Goal: Information Seeking & Learning: Learn about a topic

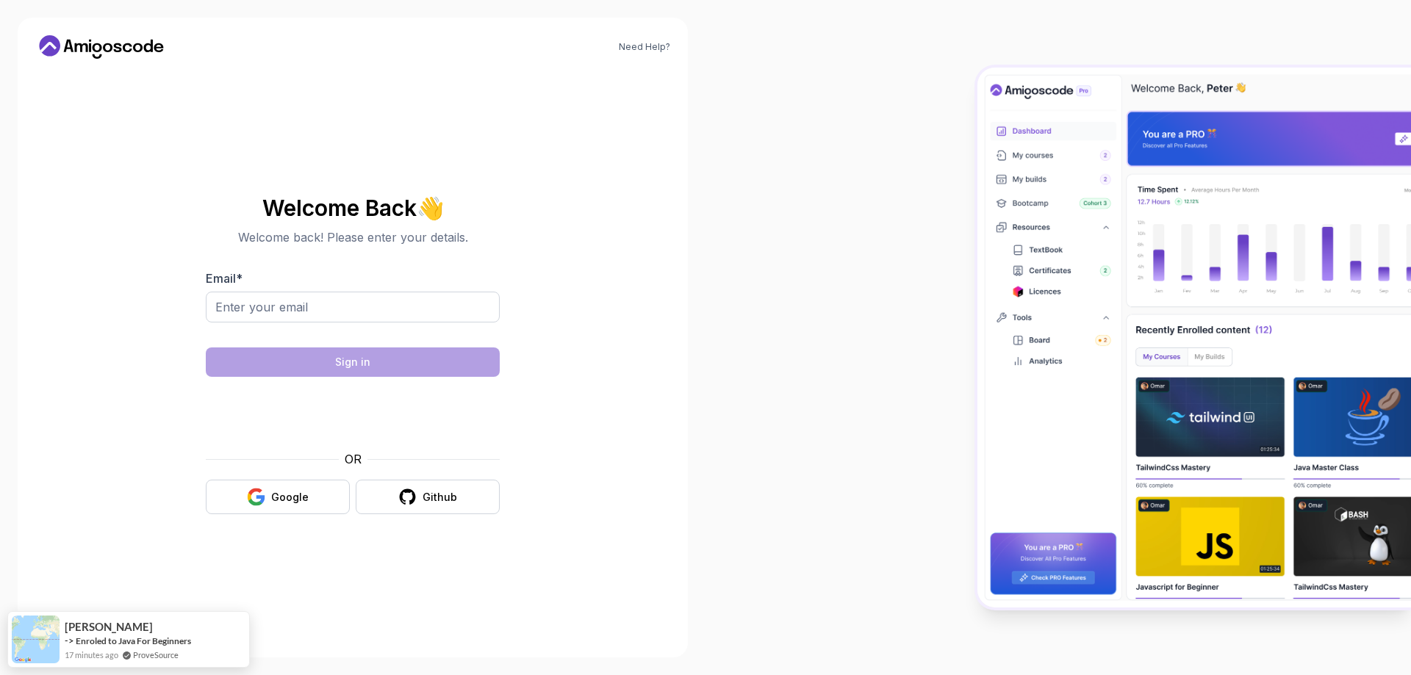
click at [920, 218] on body "Need Help? Welcome Back 👋 Welcome back! Please enter your details. Email * Sign…" at bounding box center [705, 337] width 1411 height 675
click at [312, 304] on input "Email *" at bounding box center [353, 307] width 294 height 31
type input "kulikzaneta01@gmail.com"
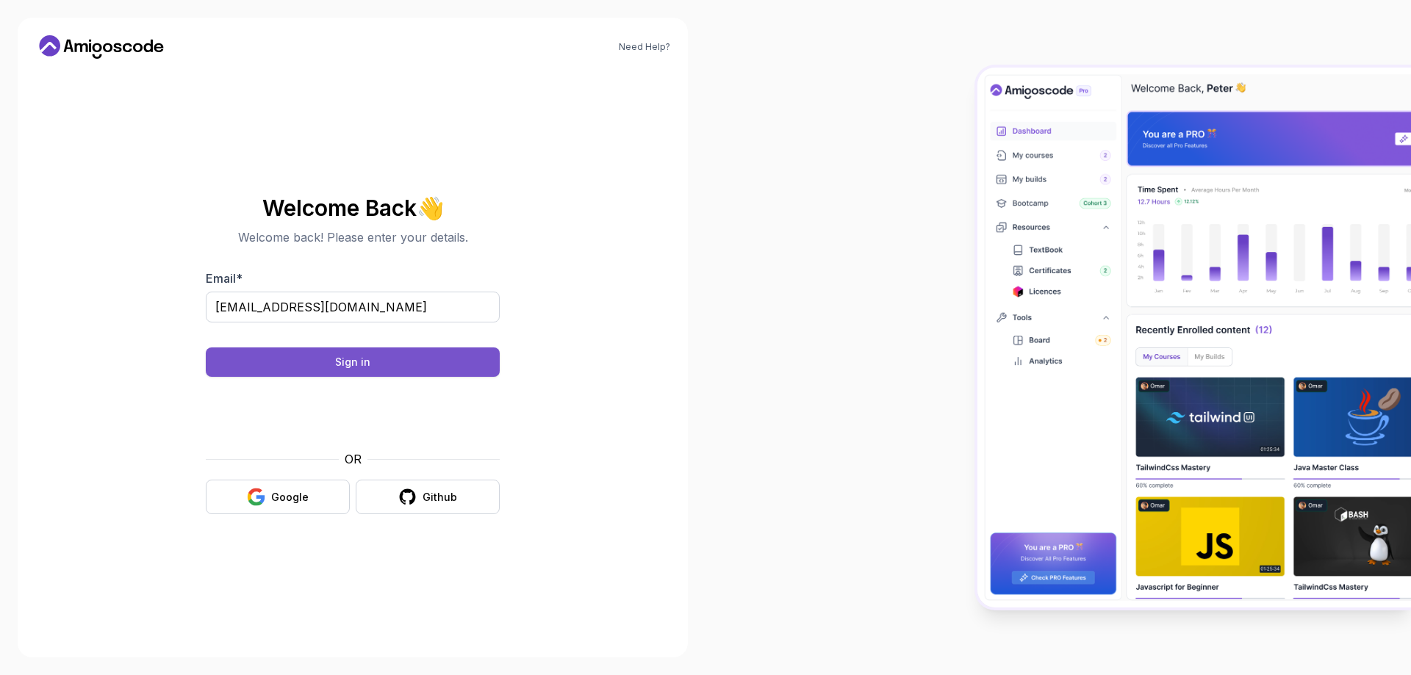
click at [450, 369] on button "Sign in" at bounding box center [353, 362] width 294 height 29
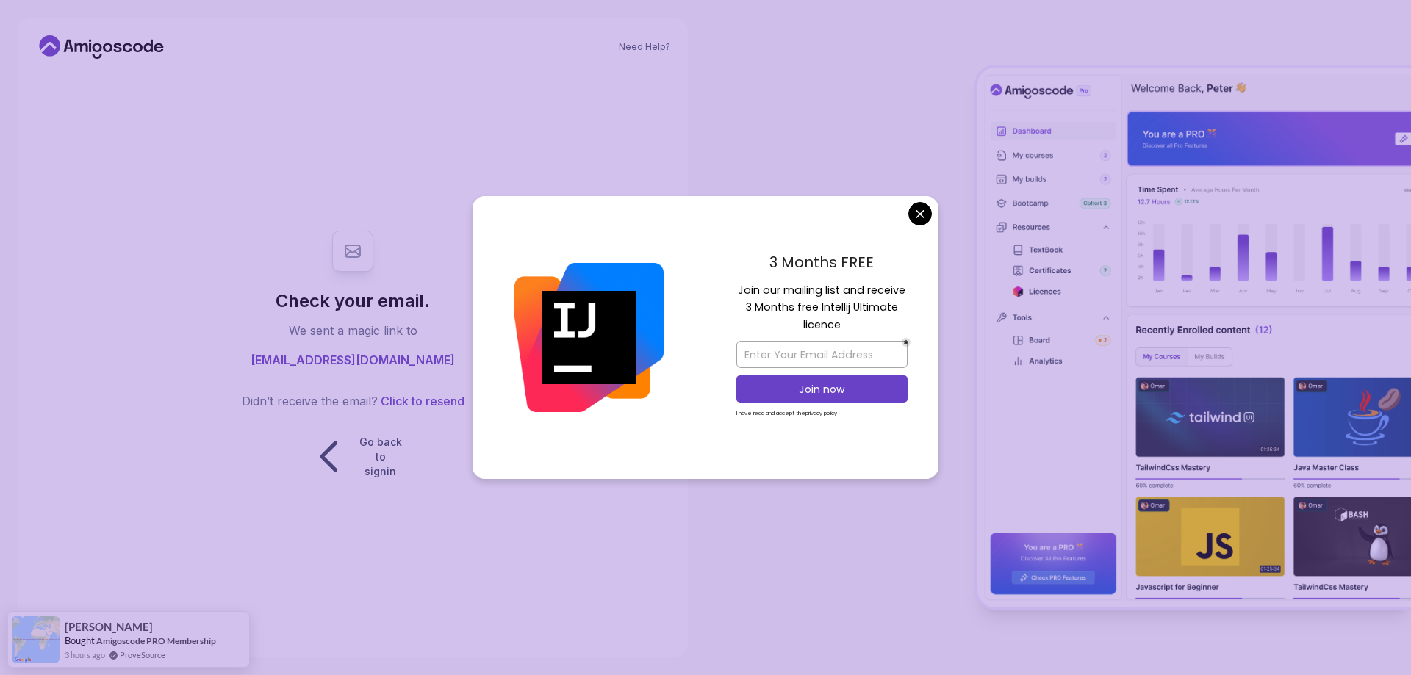
click at [917, 215] on body "Need Help? Check your email. We sent a magic link to kulikzaneta01@gmail.com Di…" at bounding box center [705, 337] width 1411 height 675
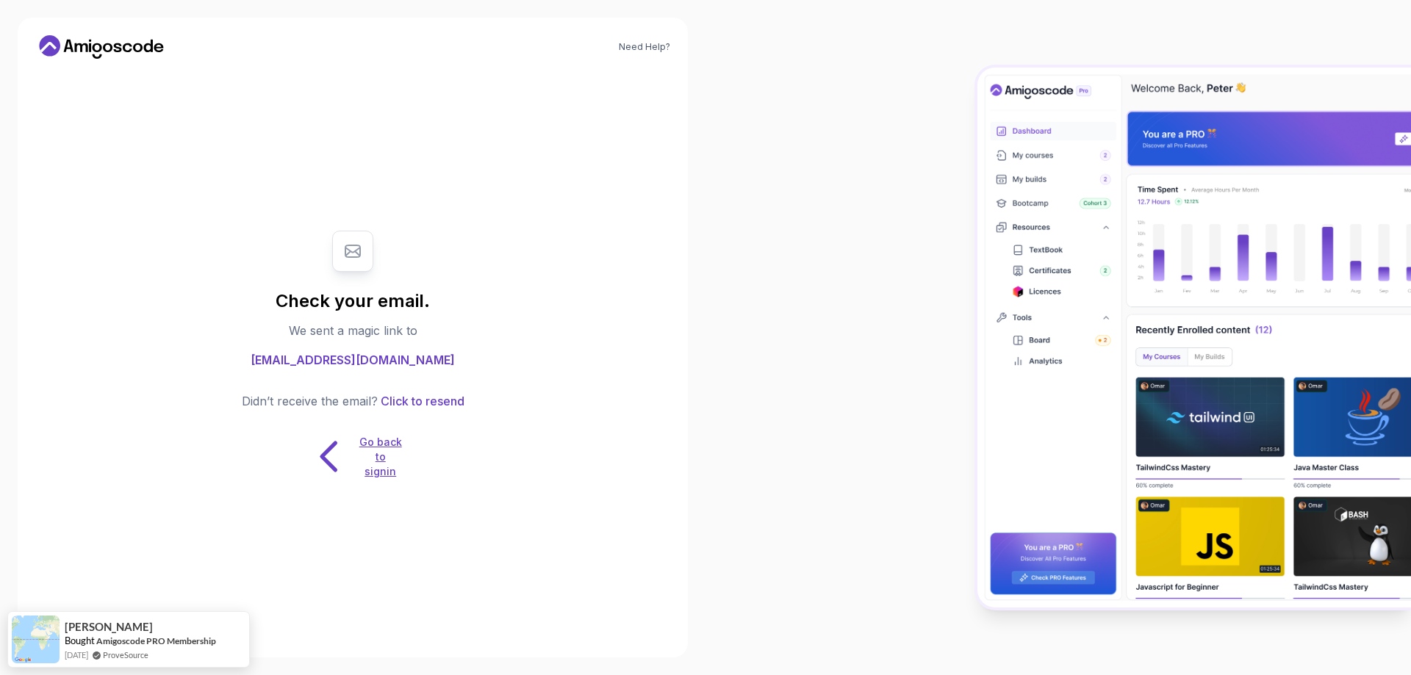
click at [375, 441] on p "Go back to signin" at bounding box center [381, 457] width 44 height 44
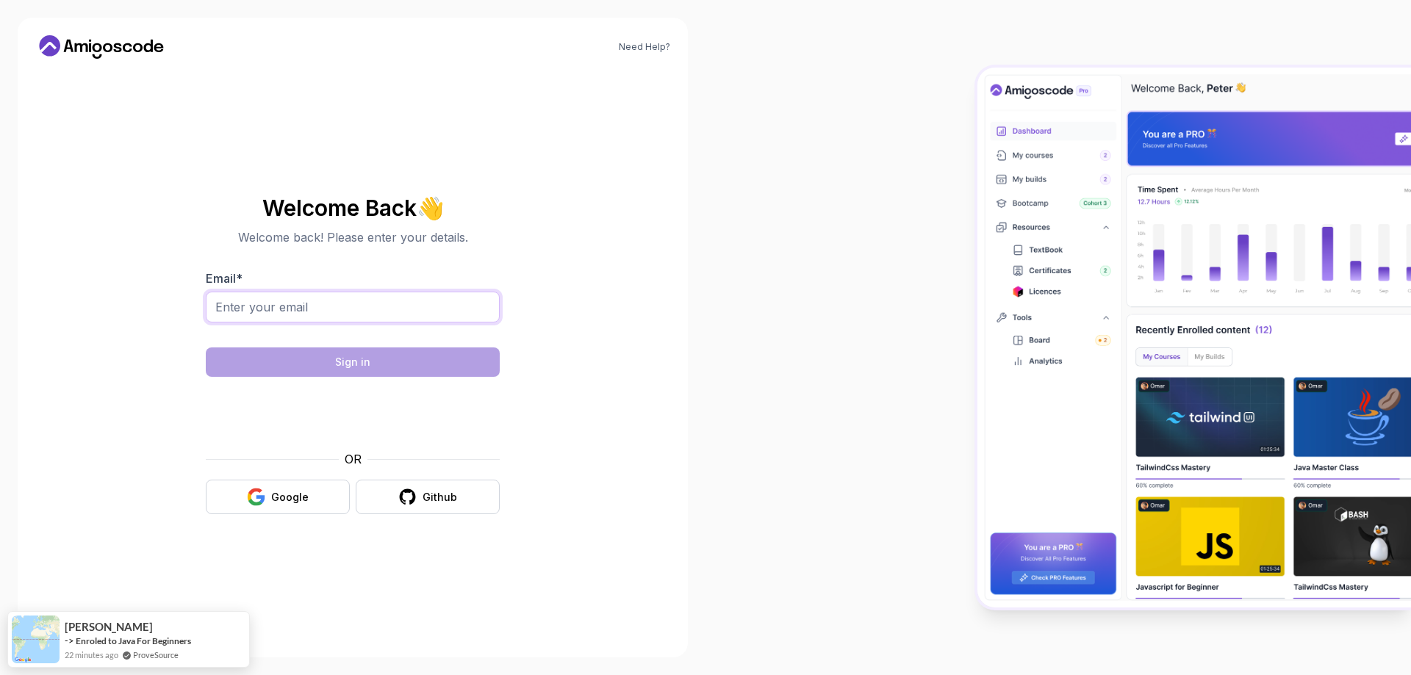
click at [308, 301] on input "Email *" at bounding box center [353, 307] width 294 height 31
type input "kulikzaneta01@gmail.com"
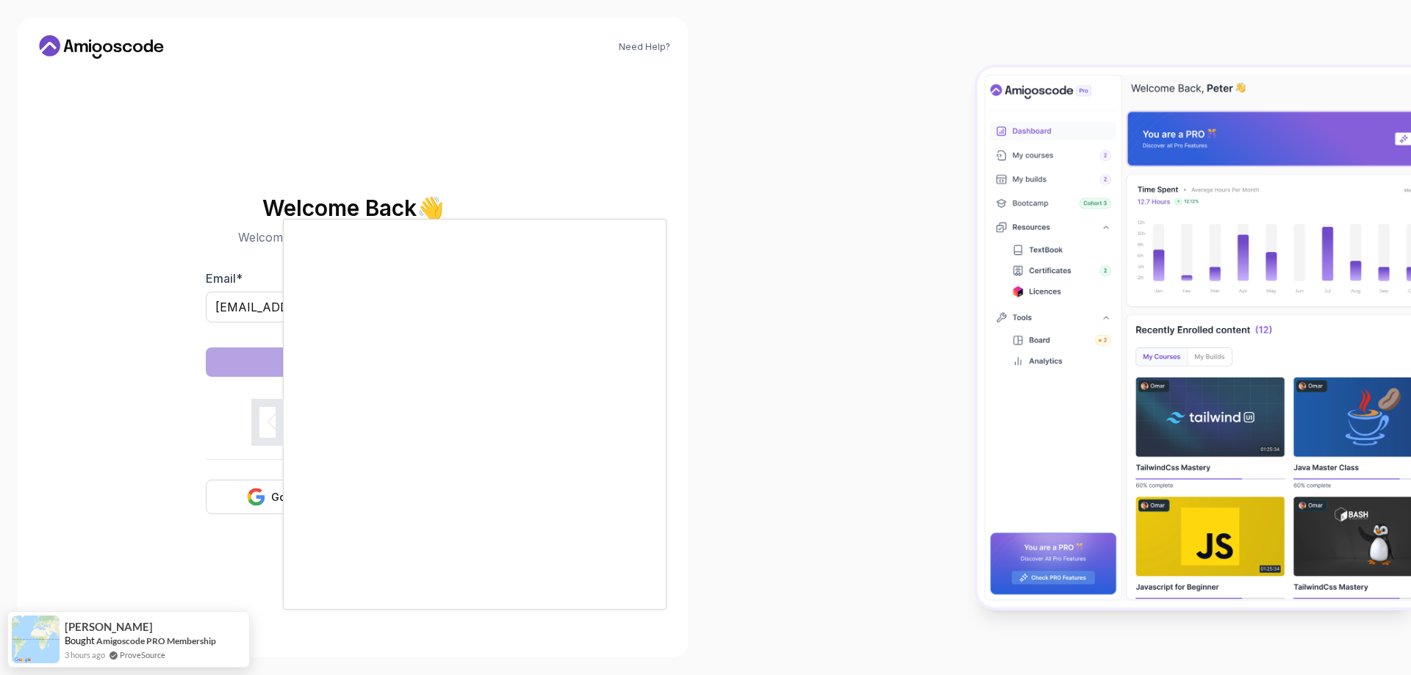
click at [919, 212] on body "Need Help? Welcome Back 👋 Welcome back! Please enter your details. Email * kuli…" at bounding box center [705, 337] width 1411 height 675
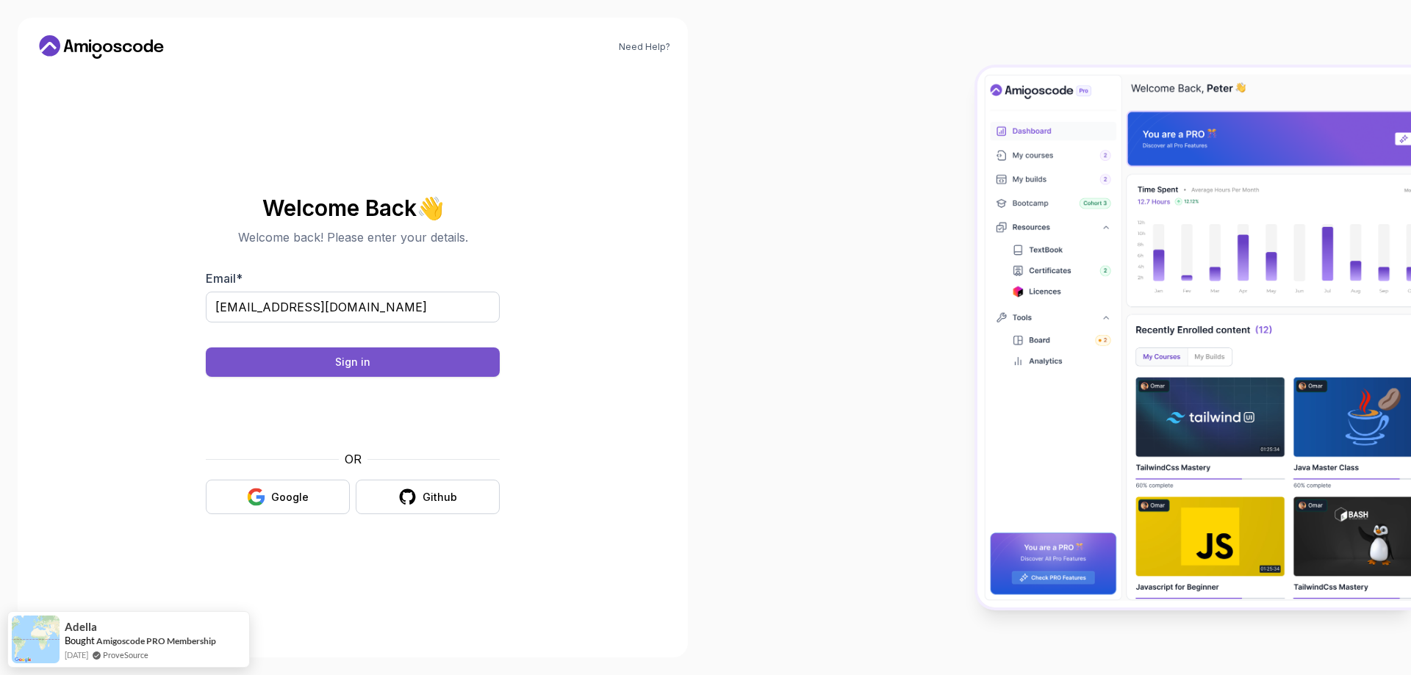
click at [431, 359] on button "Sign in" at bounding box center [353, 362] width 294 height 29
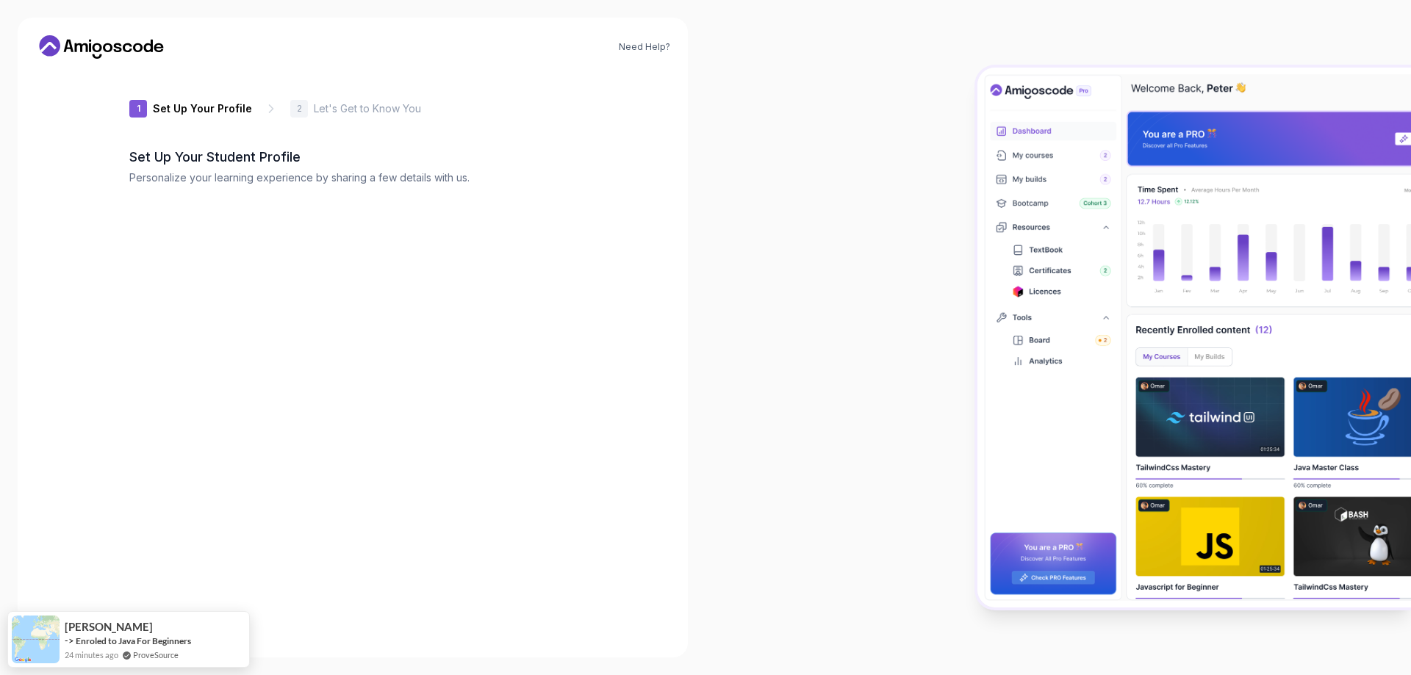
type input "silentowl0bead"
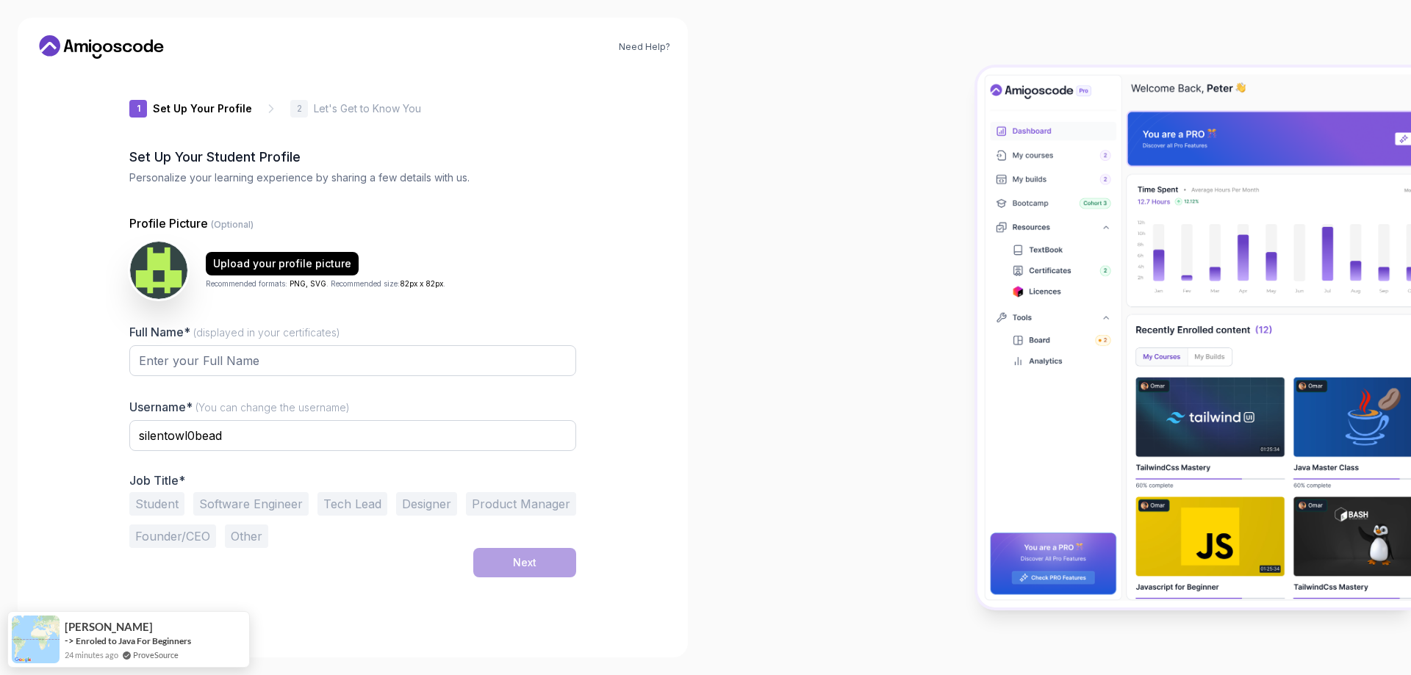
click at [117, 45] on icon at bounding box center [101, 47] width 132 height 24
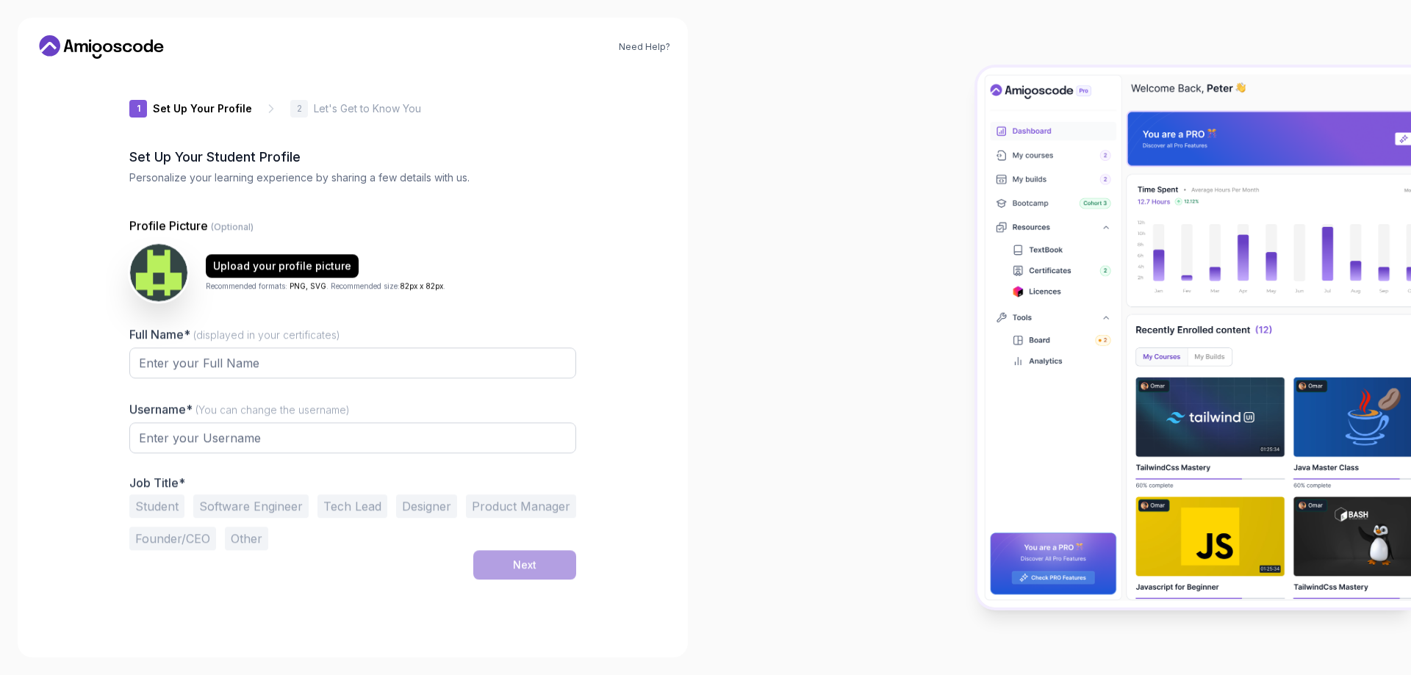
type input "proudquokka279e2"
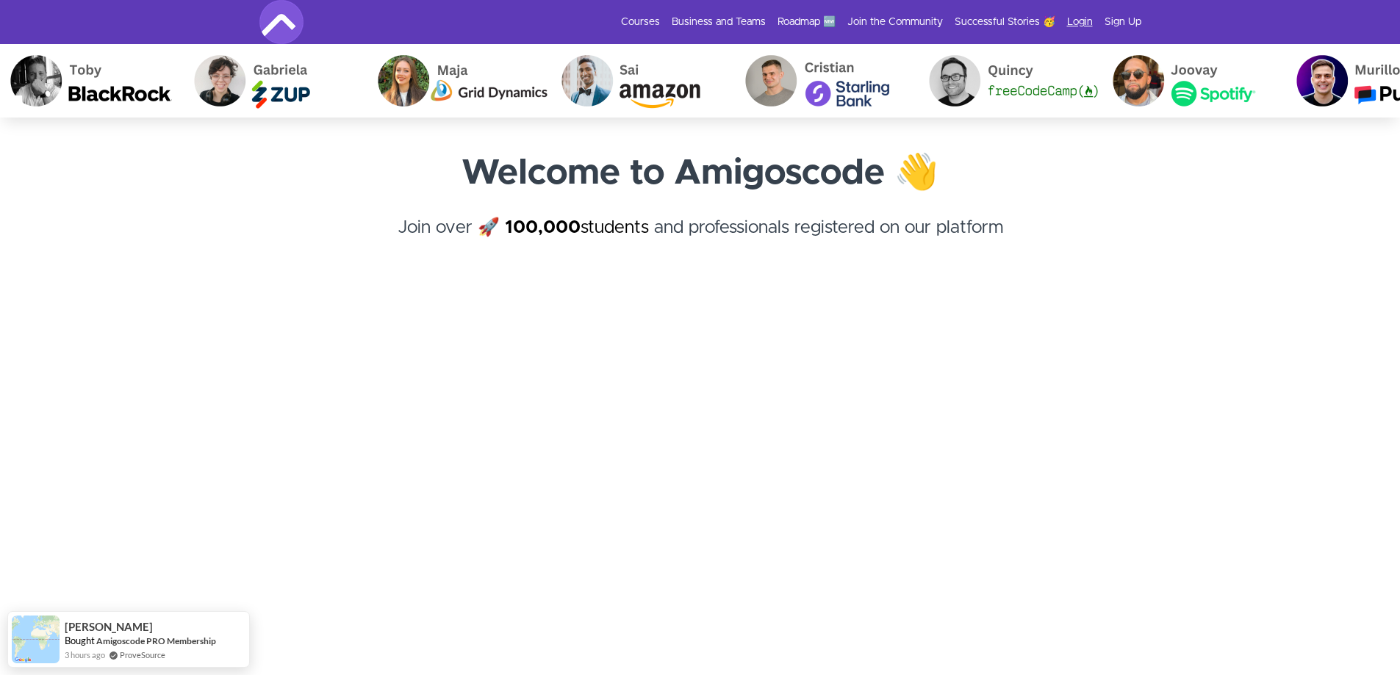
click at [1082, 23] on link "Login" at bounding box center [1080, 22] width 26 height 15
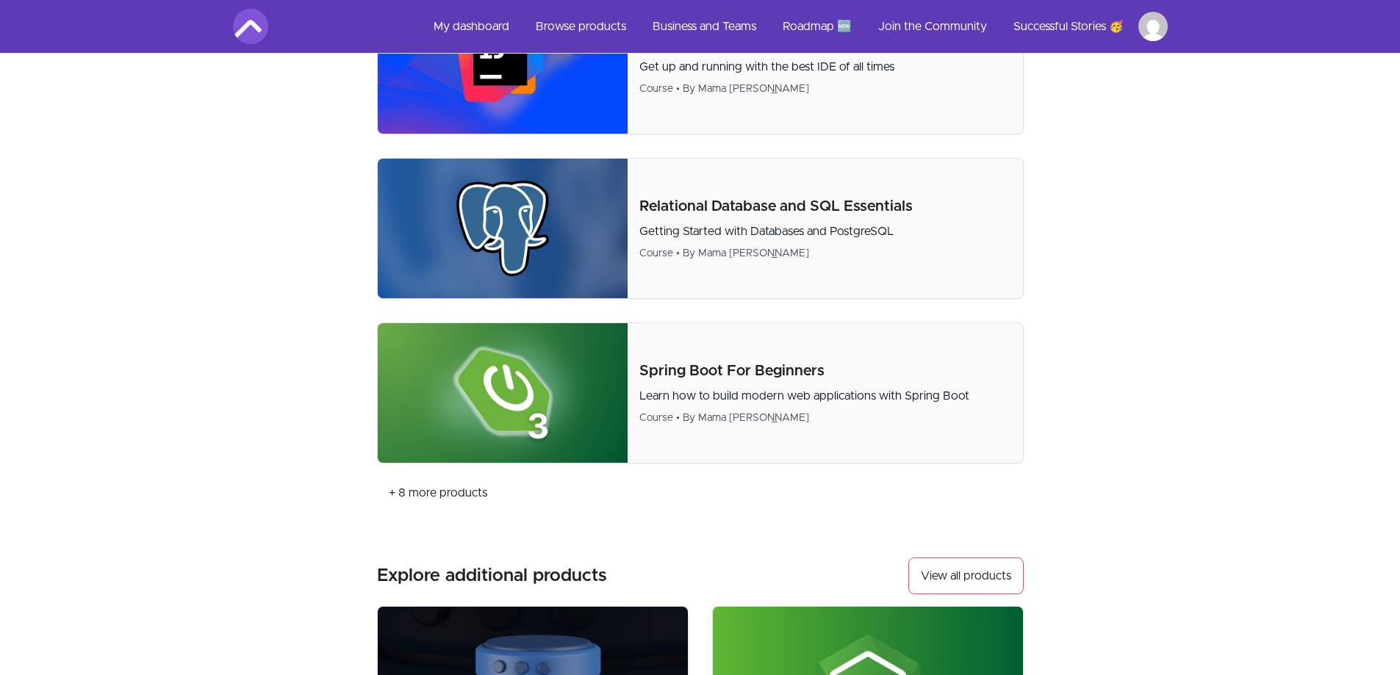
scroll to position [809, 0]
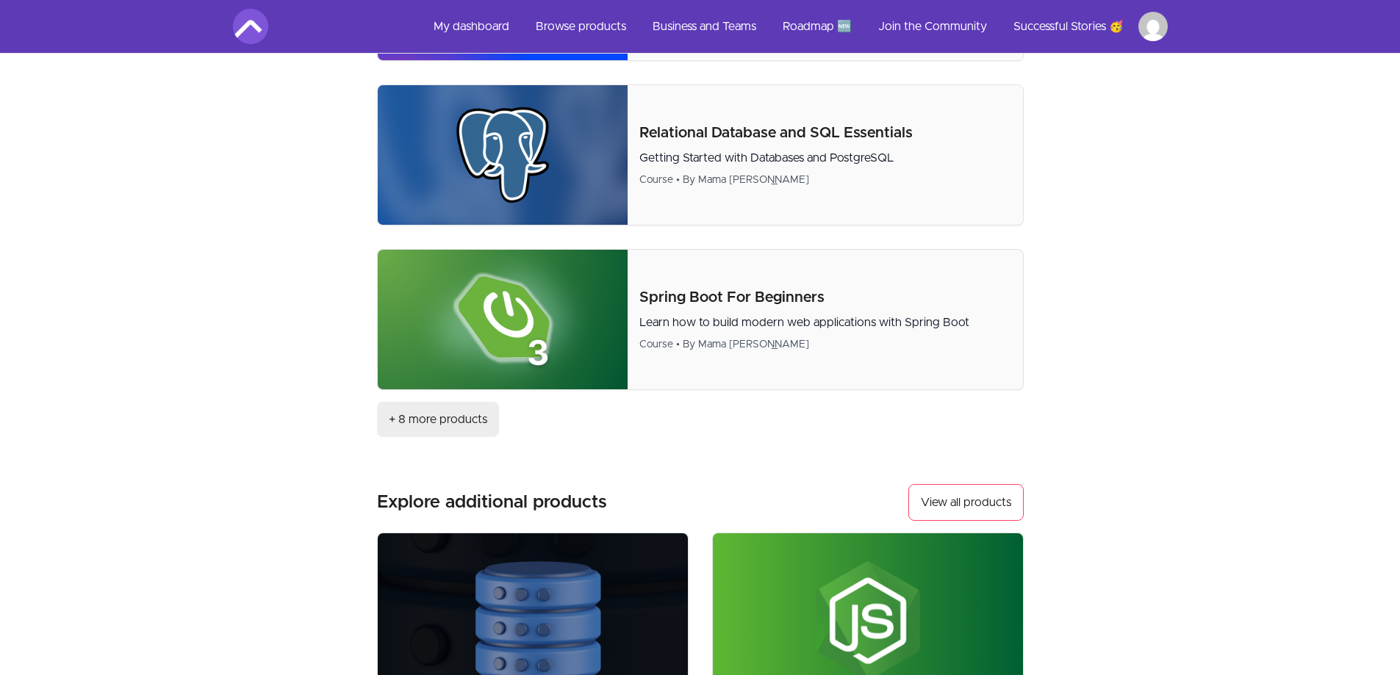
click at [466, 422] on link "+ 8 more products" at bounding box center [438, 419] width 122 height 35
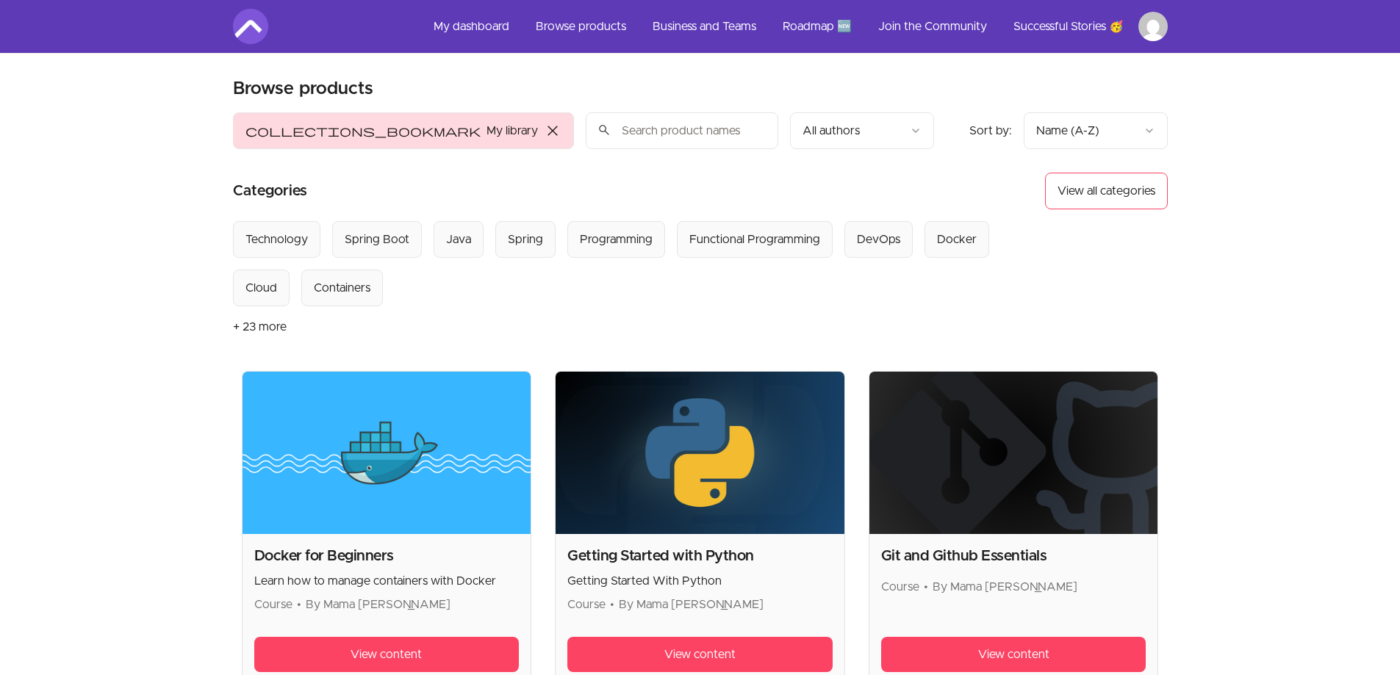
click at [263, 329] on button "+ 23 more" at bounding box center [260, 326] width 54 height 41
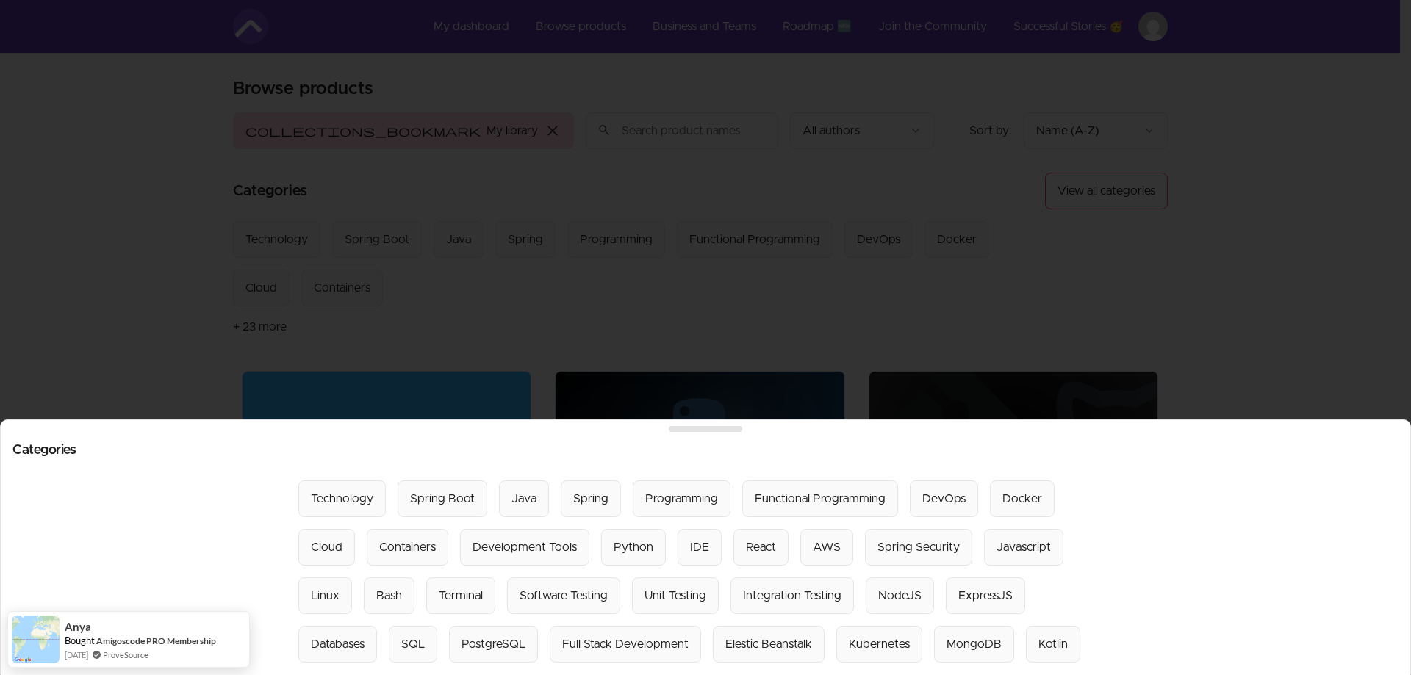
click at [528, 315] on div at bounding box center [705, 337] width 1411 height 675
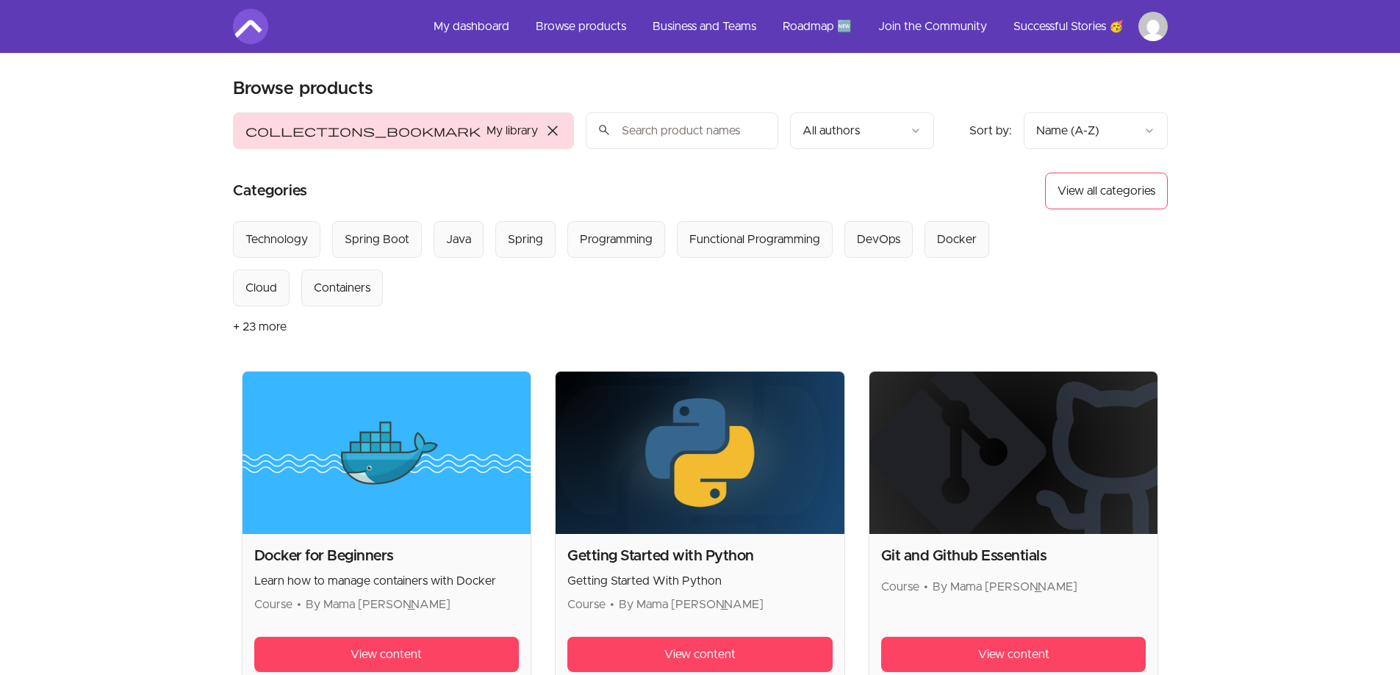
click at [248, 25] on img at bounding box center [250, 26] width 35 height 35
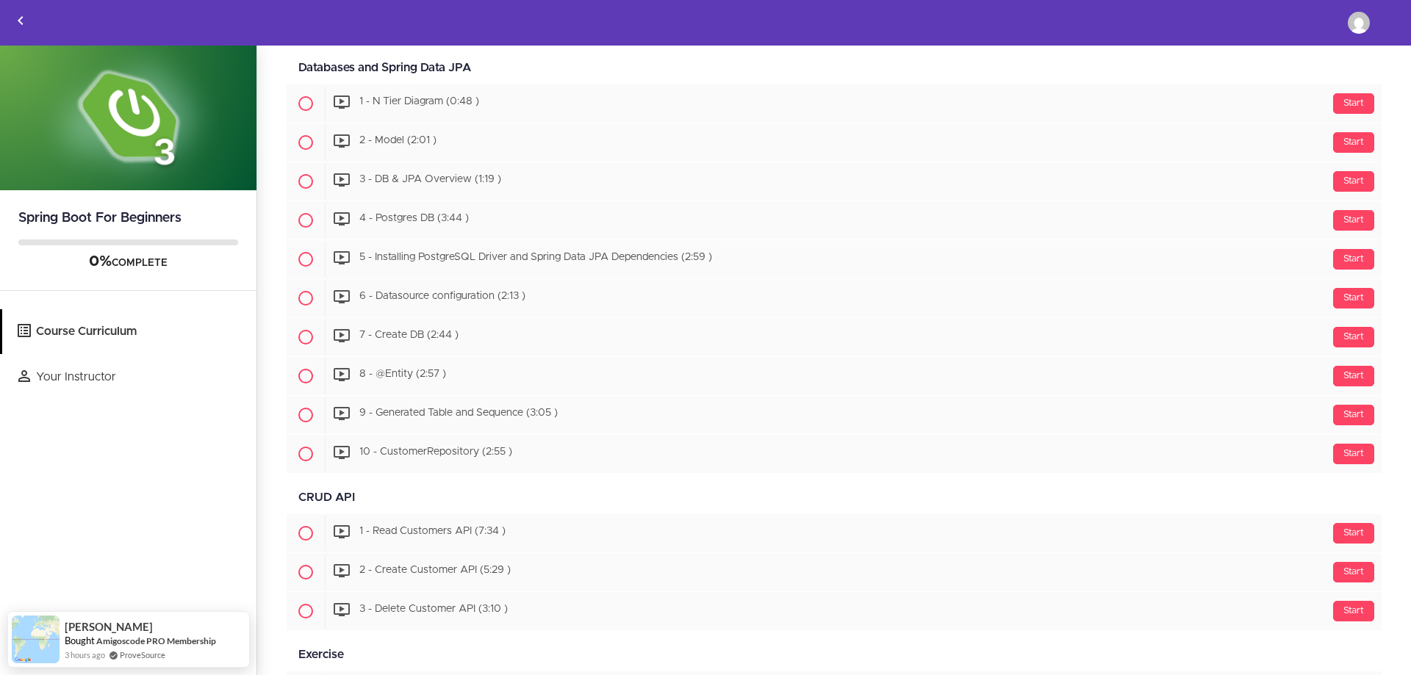
scroll to position [916, 0]
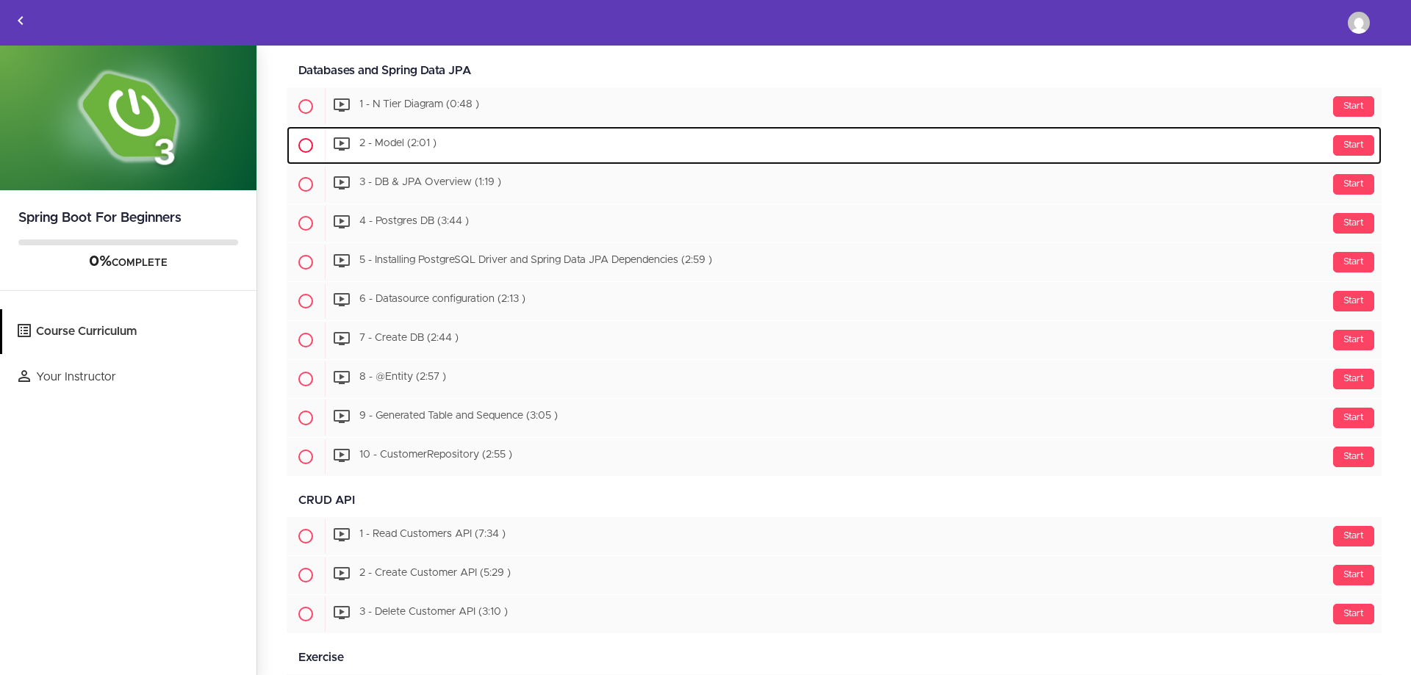
click at [437, 143] on div "Start 2 - Model (2:01 )" at bounding box center [853, 145] width 1057 height 35
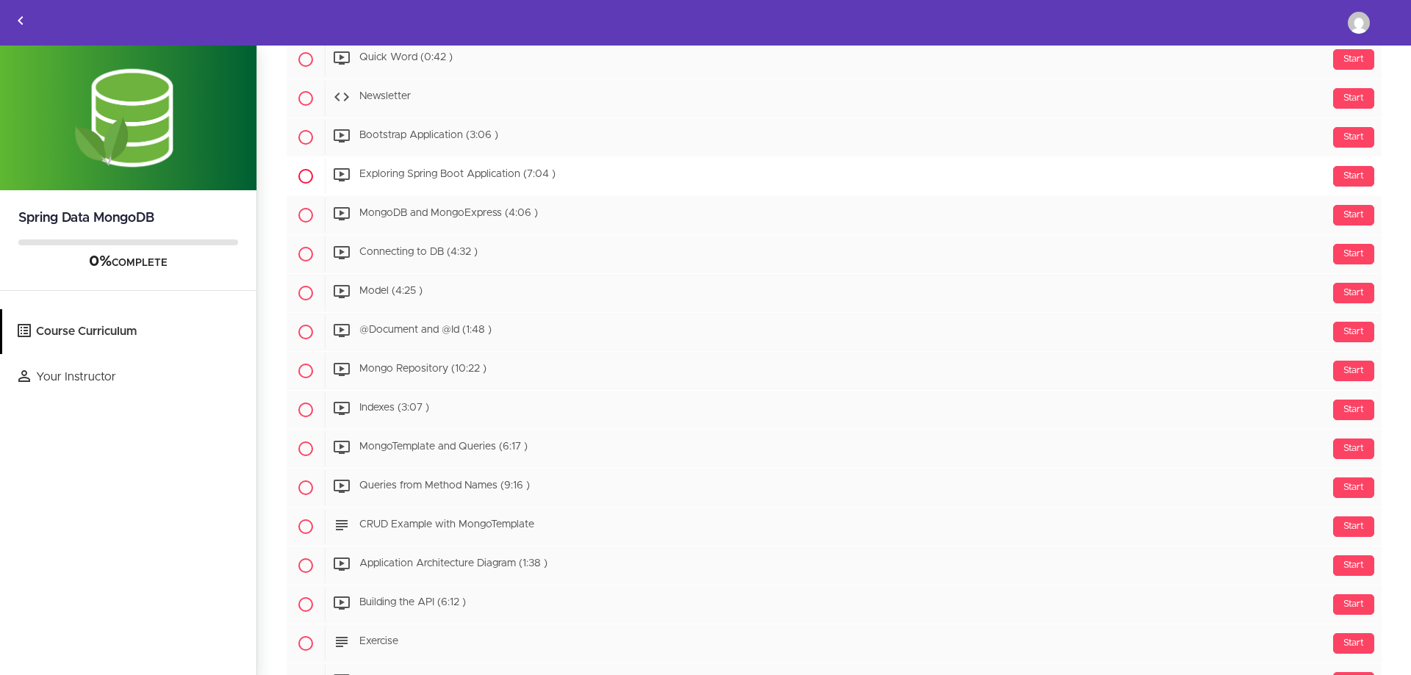
scroll to position [221, 0]
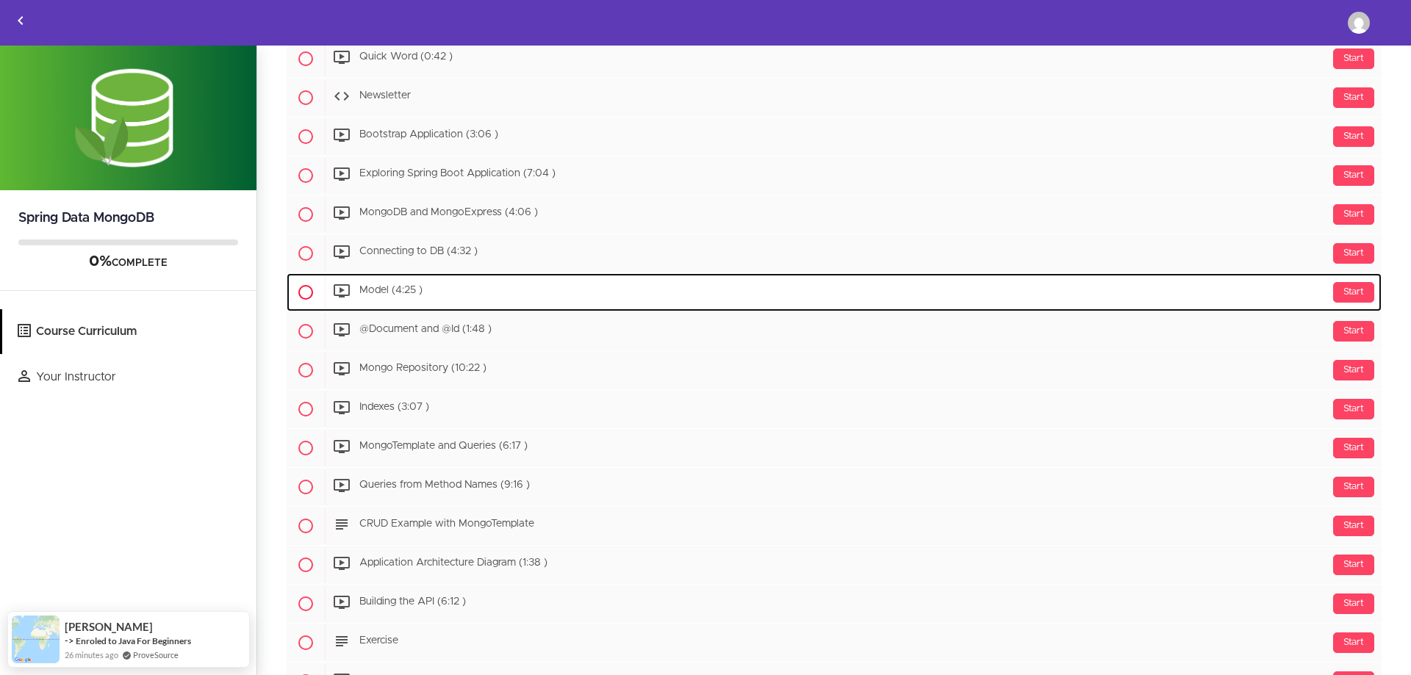
click at [537, 299] on div "Start Model (4:25 )" at bounding box center [853, 292] width 1057 height 35
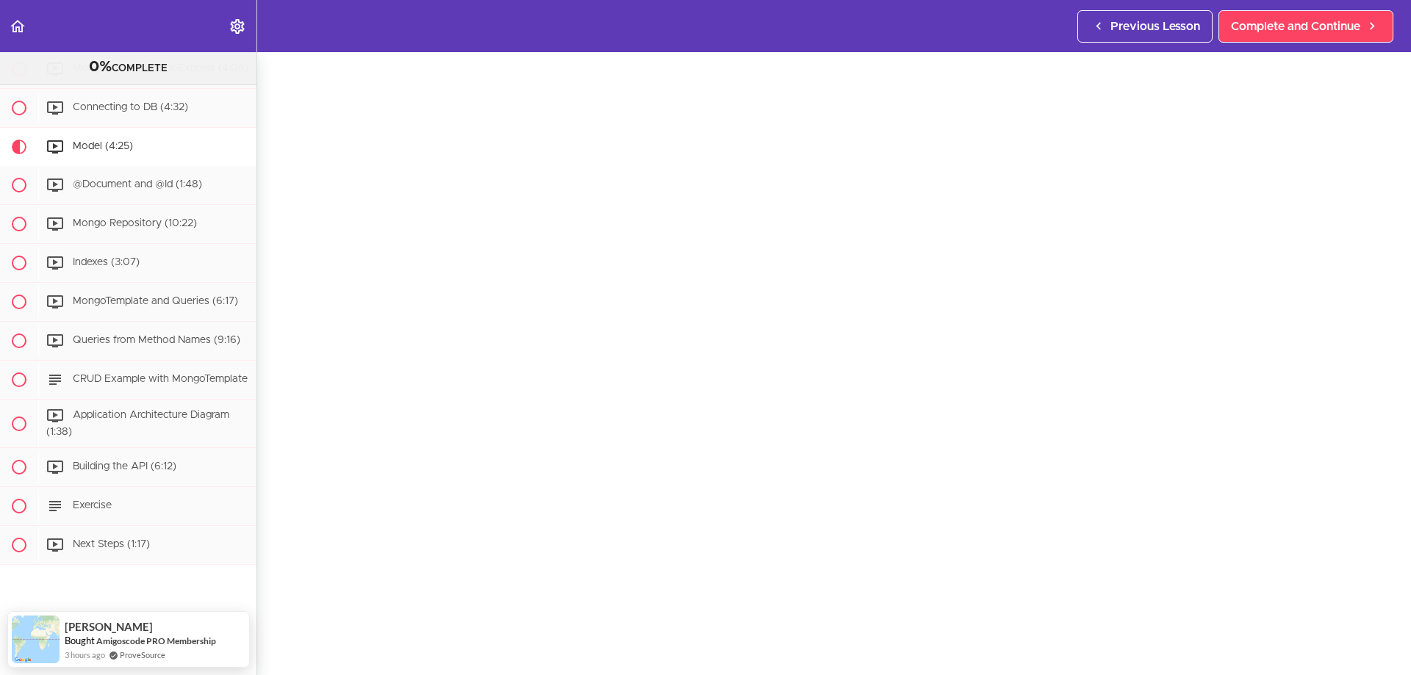
scroll to position [74, 0]
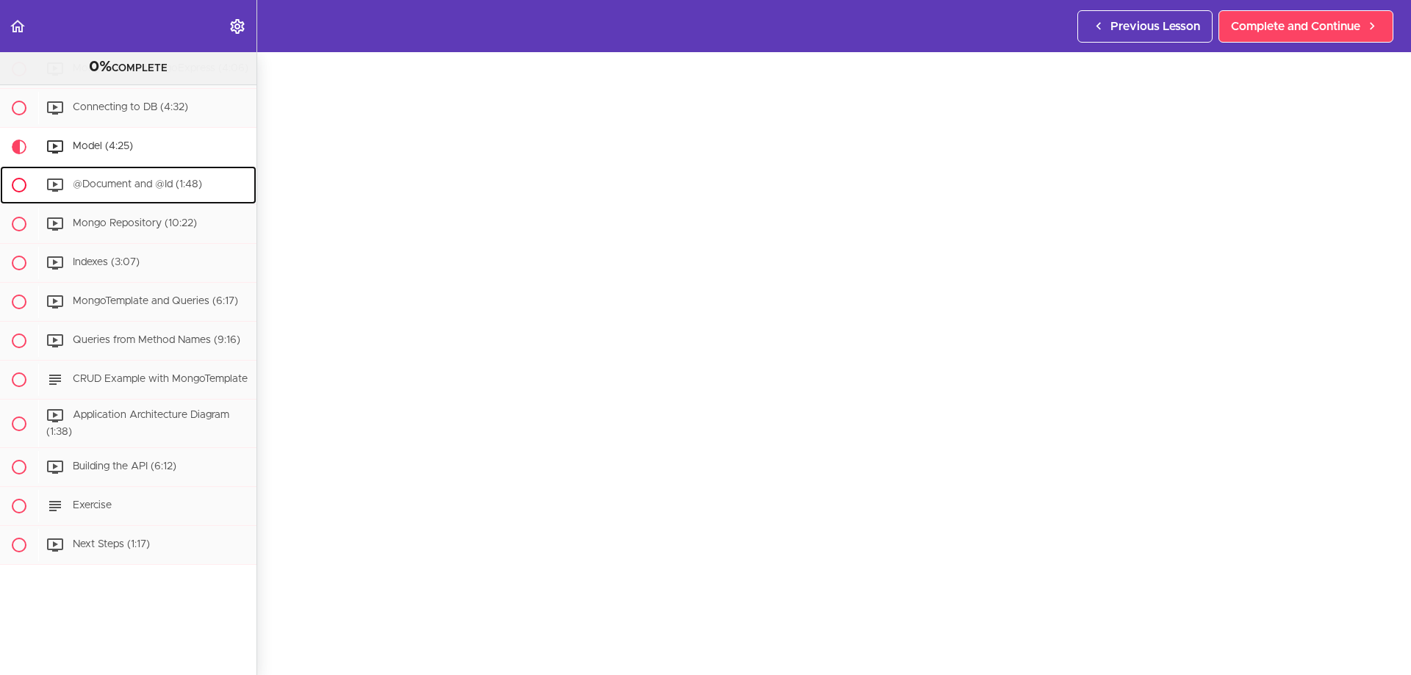
click at [137, 172] on div "@Document and @Id (1:48)" at bounding box center [147, 185] width 218 height 32
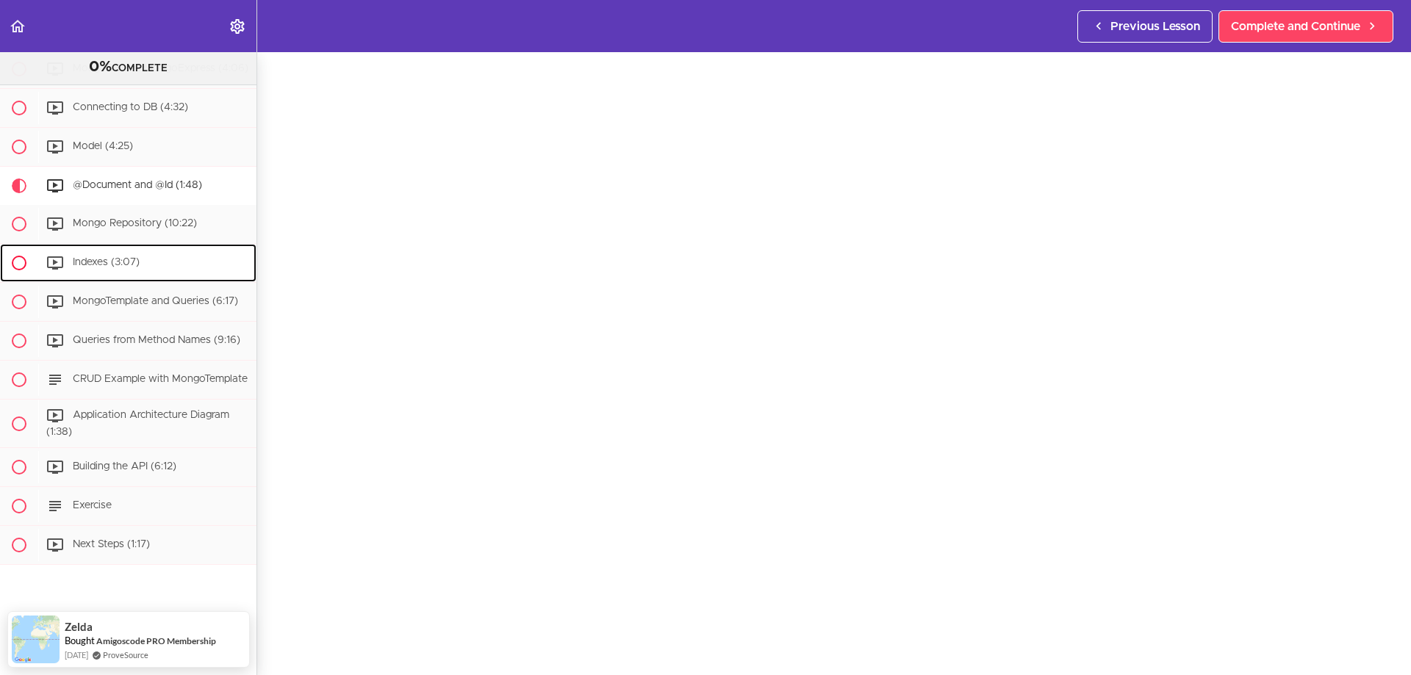
click at [168, 247] on div "Indexes (3:07)" at bounding box center [147, 263] width 218 height 32
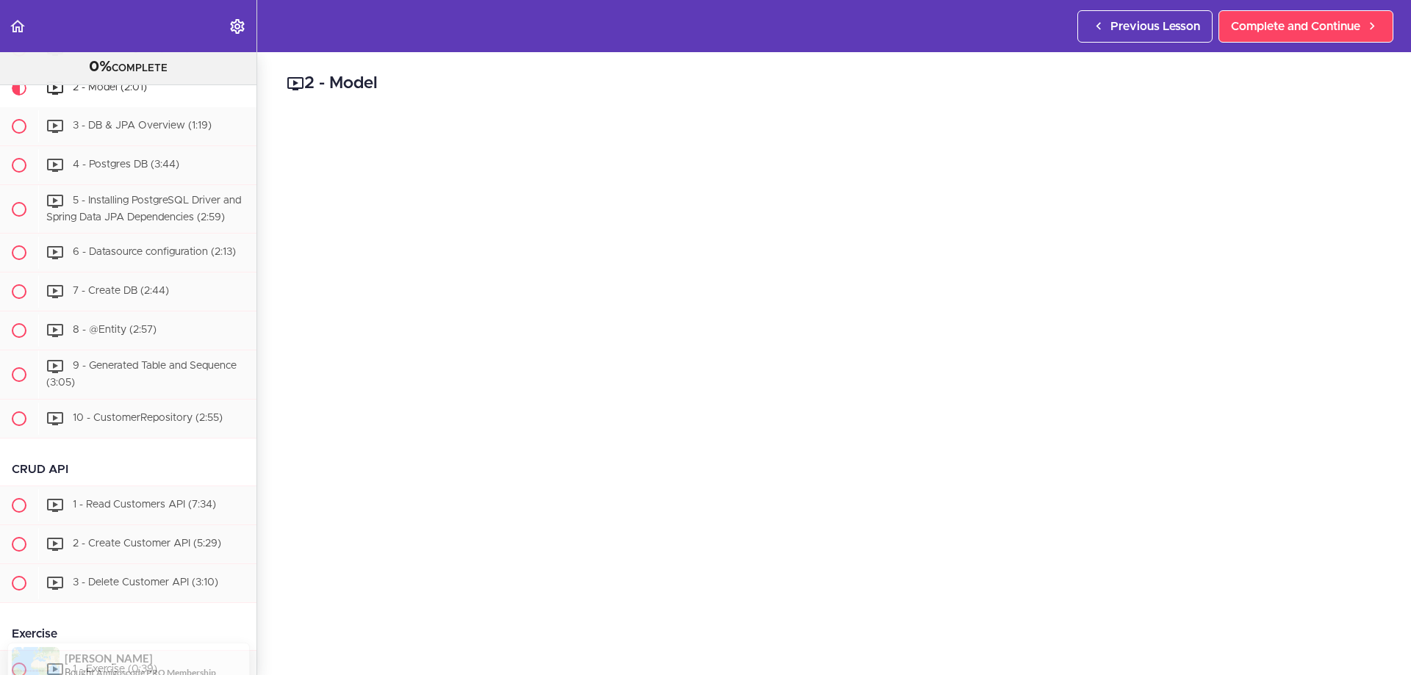
scroll to position [74, 0]
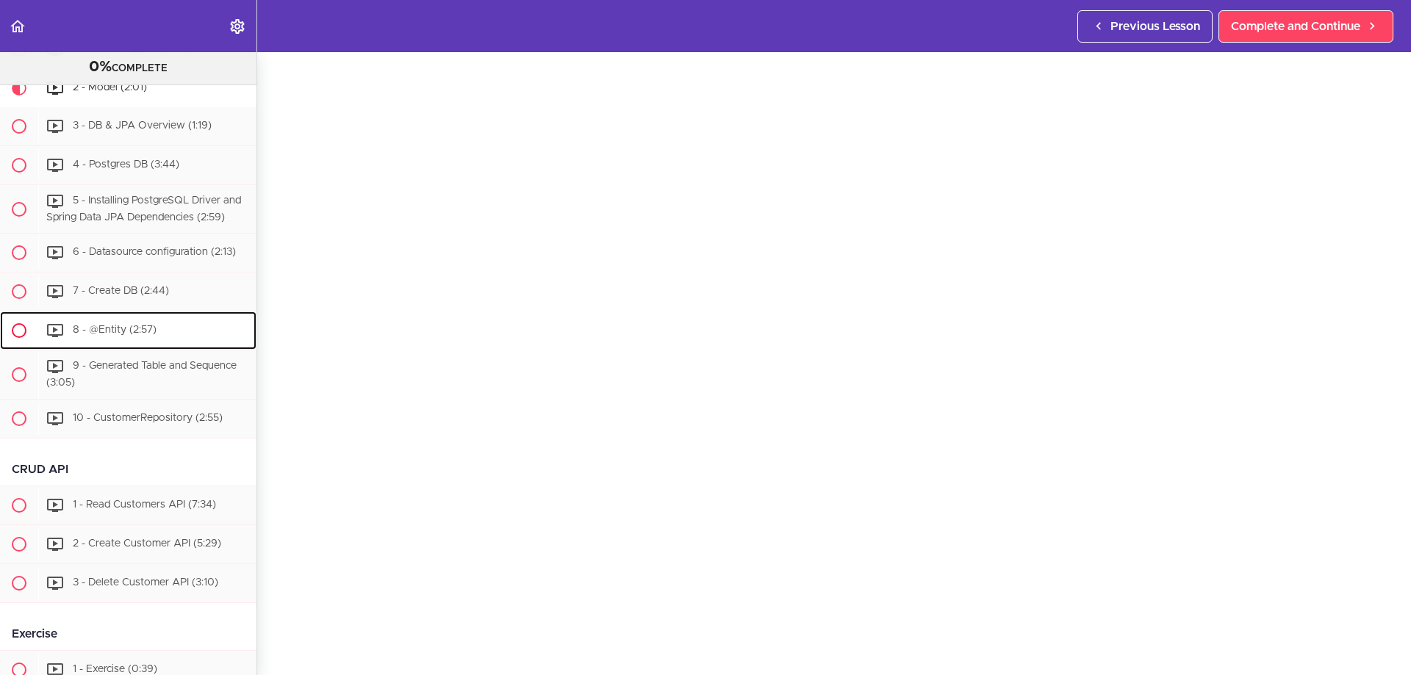
click at [190, 347] on div "8 - @Entity (2:57)" at bounding box center [147, 331] width 218 height 32
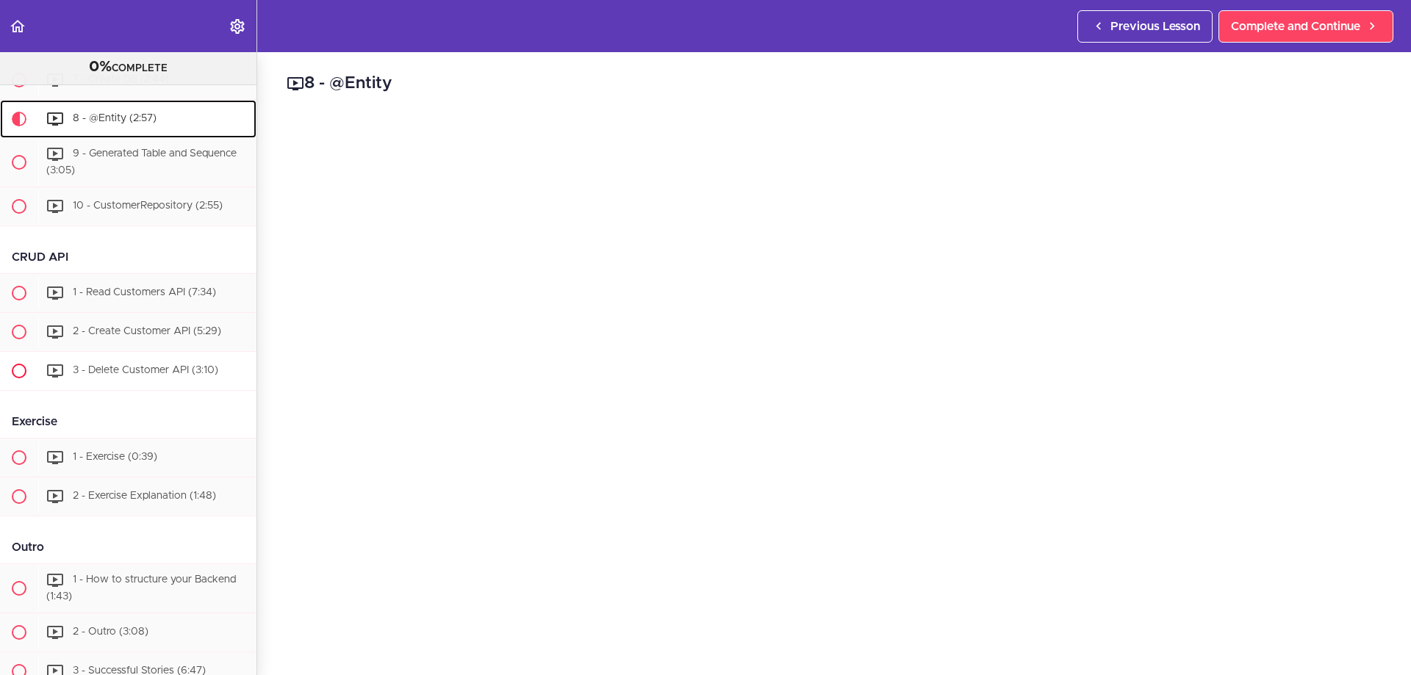
scroll to position [1234, 0]
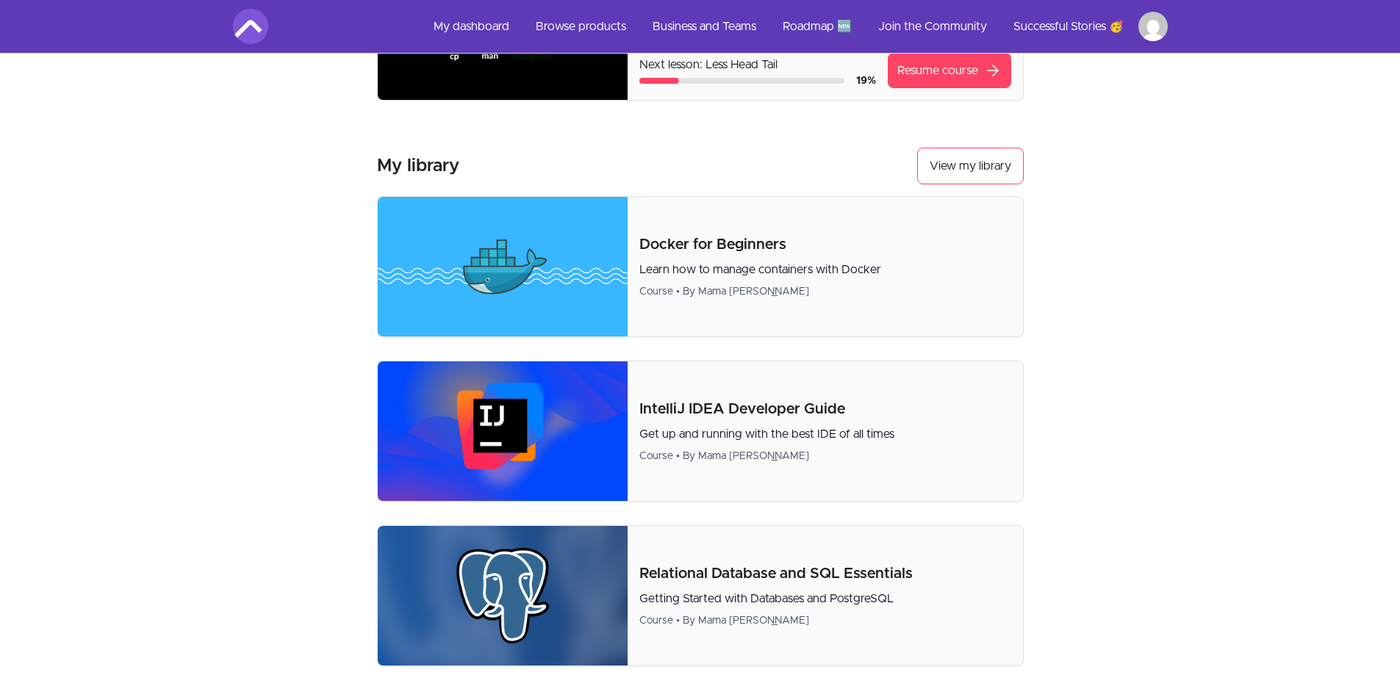
drag, startPoint x: 0, startPoint y: 0, endPoint x: 215, endPoint y: 350, distance: 410.4
click at [215, 350] on section "Welcome back Żaneta! Welcome back Żaneta. Let's learn something today! Jump bac…" at bounding box center [700, 499] width 982 height 1627
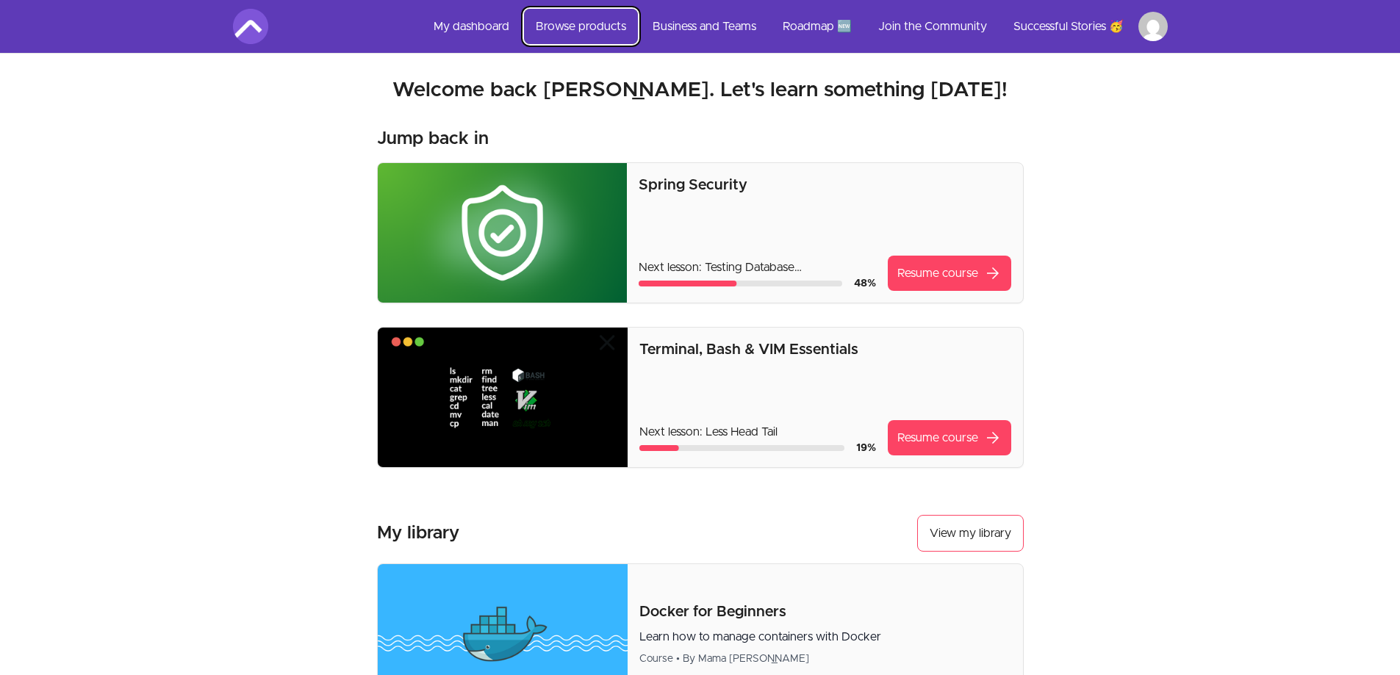
click at [566, 22] on link "Browse products" at bounding box center [581, 26] width 114 height 35
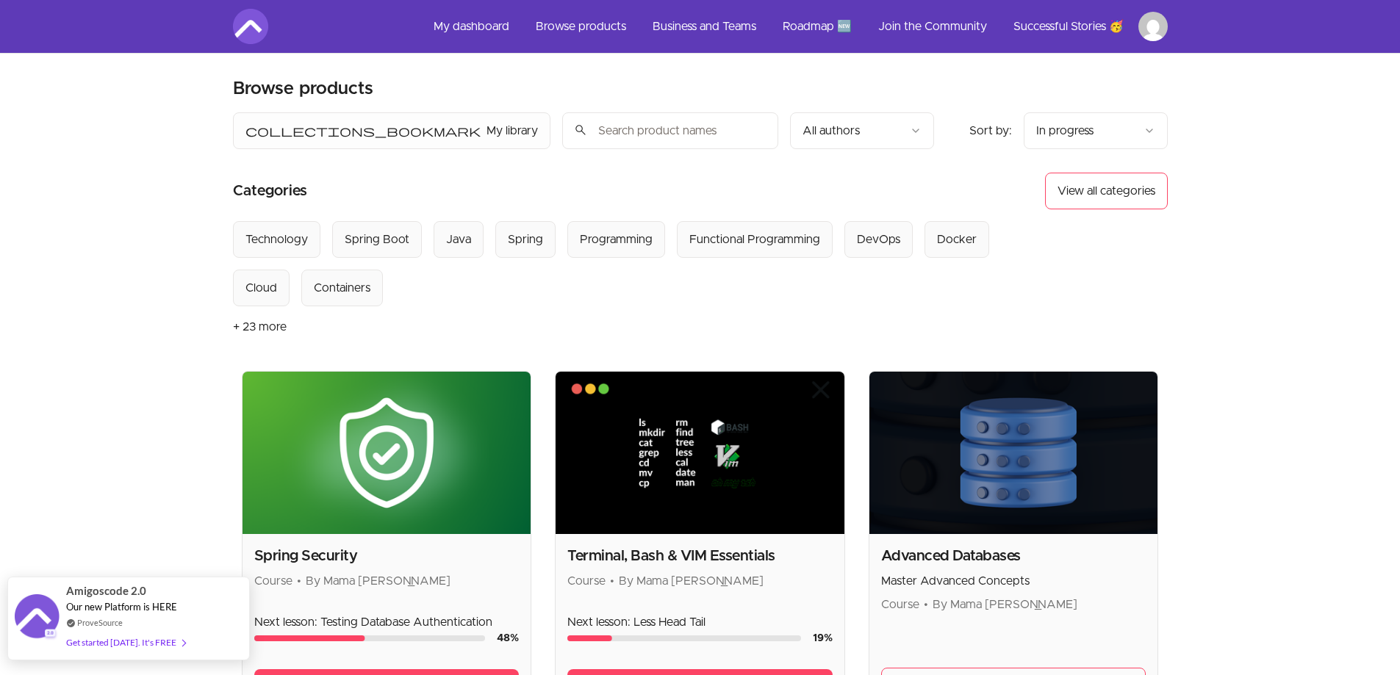
click at [159, 636] on div "Get started [DATE]. It's FREE" at bounding box center [125, 642] width 119 height 17
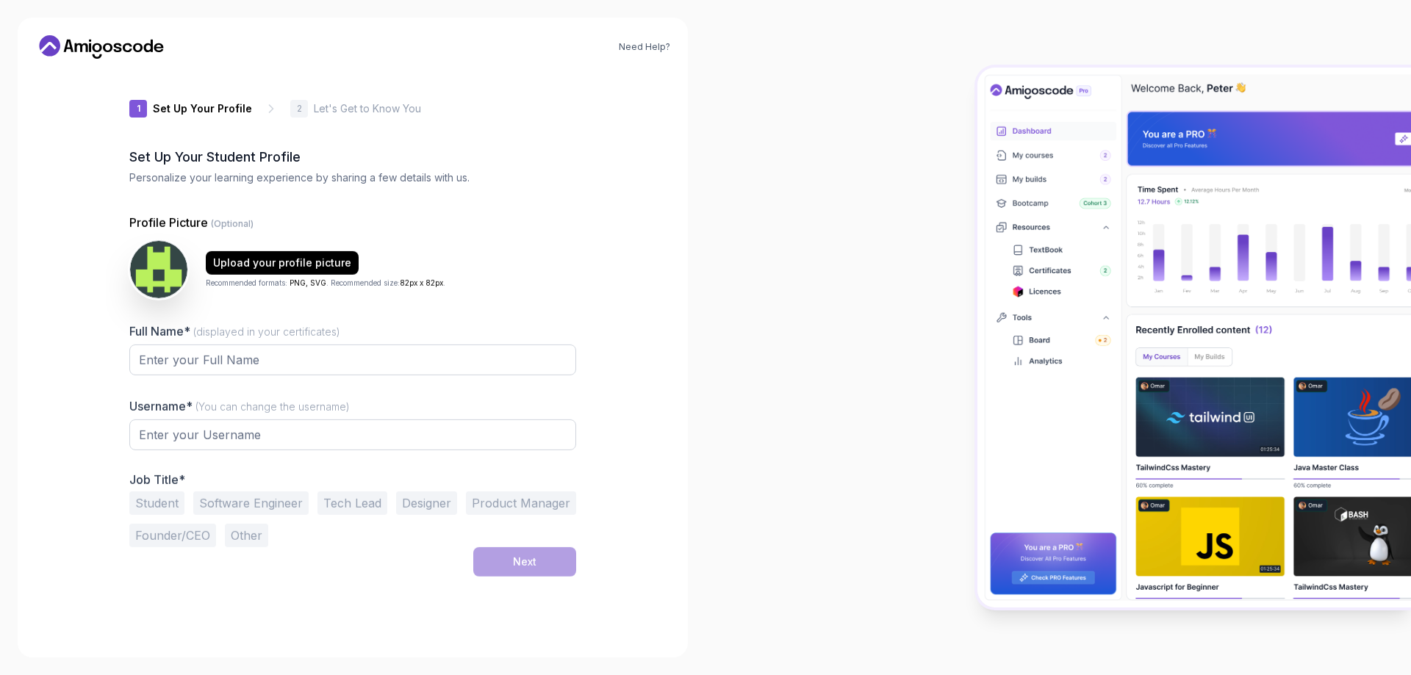
type input "bravebeard8cea"
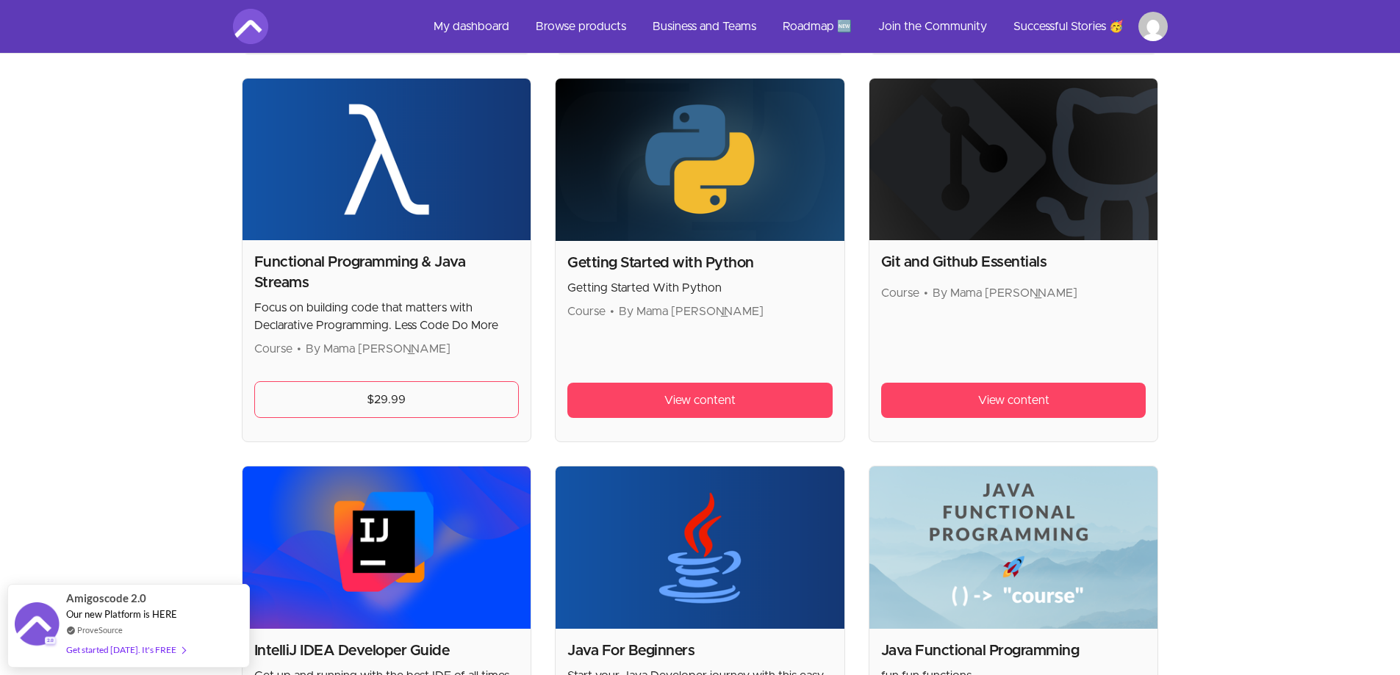
scroll to position [1029, 0]
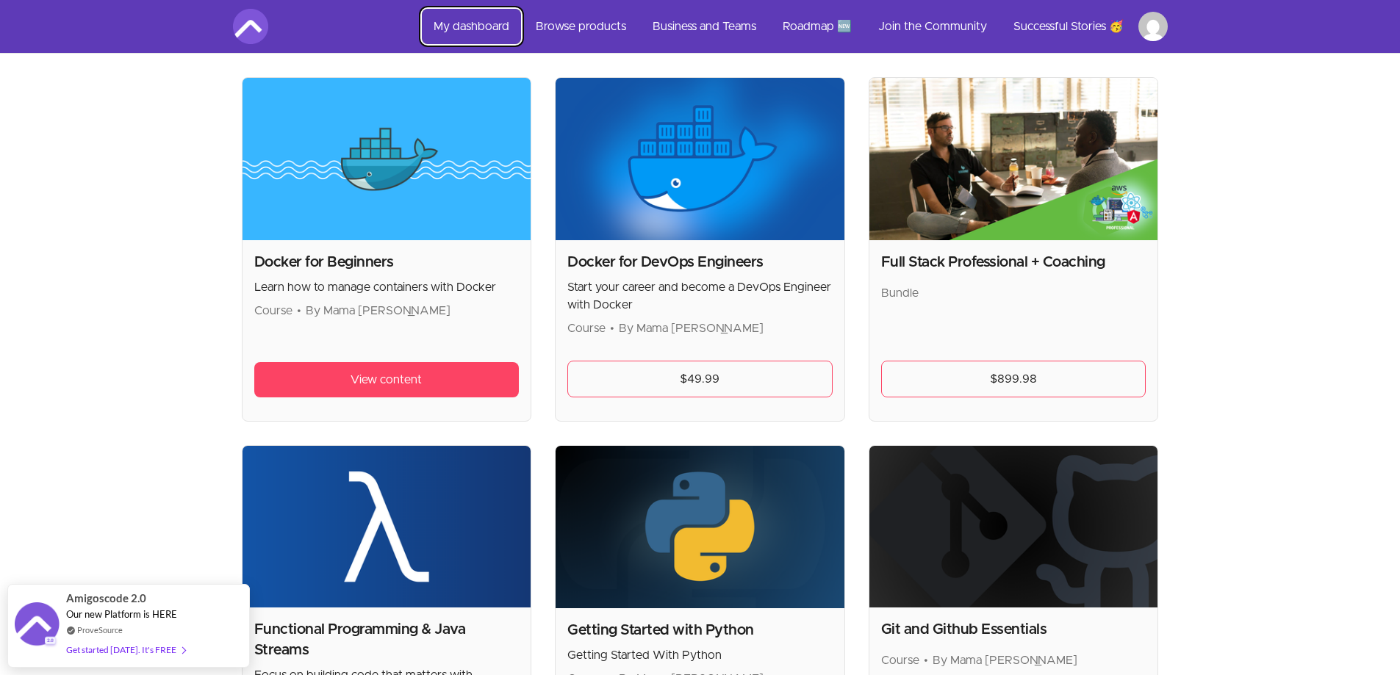
click at [480, 24] on link "My dashboard" at bounding box center [471, 26] width 99 height 35
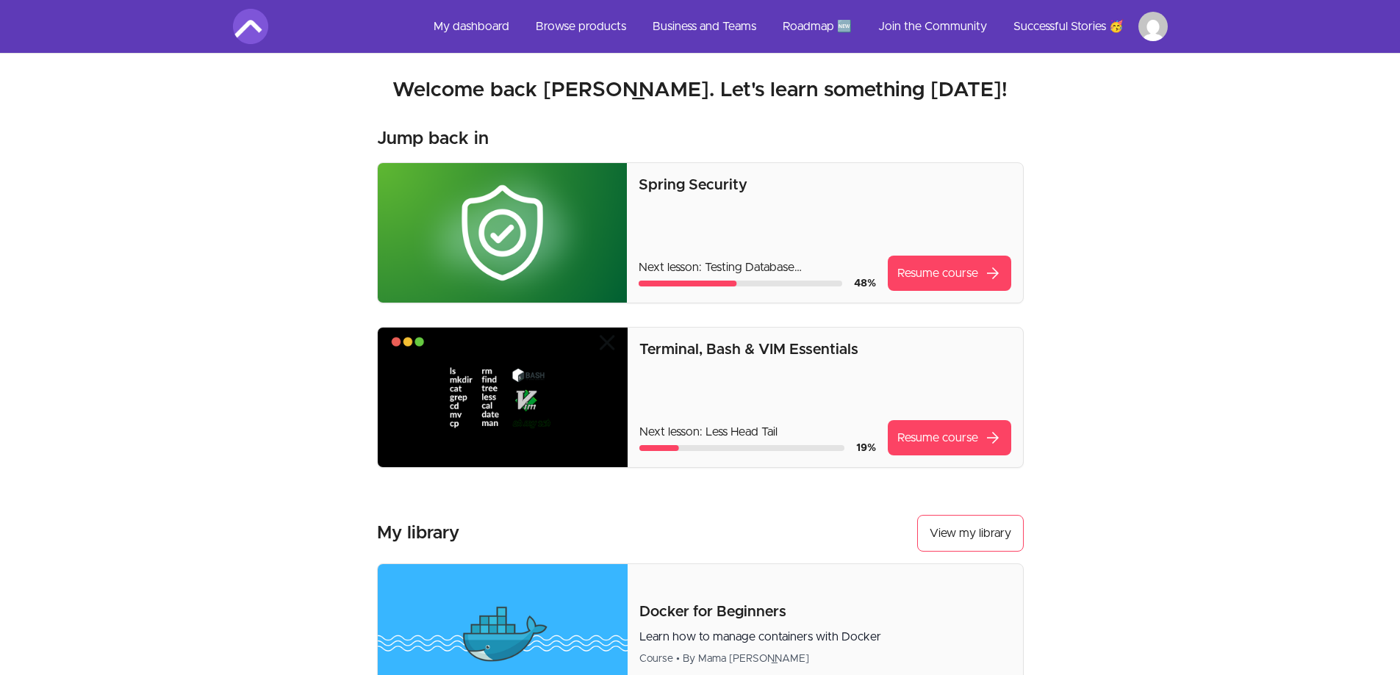
click at [705, 176] on p "Spring Security" at bounding box center [825, 185] width 372 height 21
click at [706, 187] on p "Spring Security" at bounding box center [825, 185] width 372 height 21
click at [950, 281] on link "Resume course arrow_forward" at bounding box center [949, 273] width 123 height 35
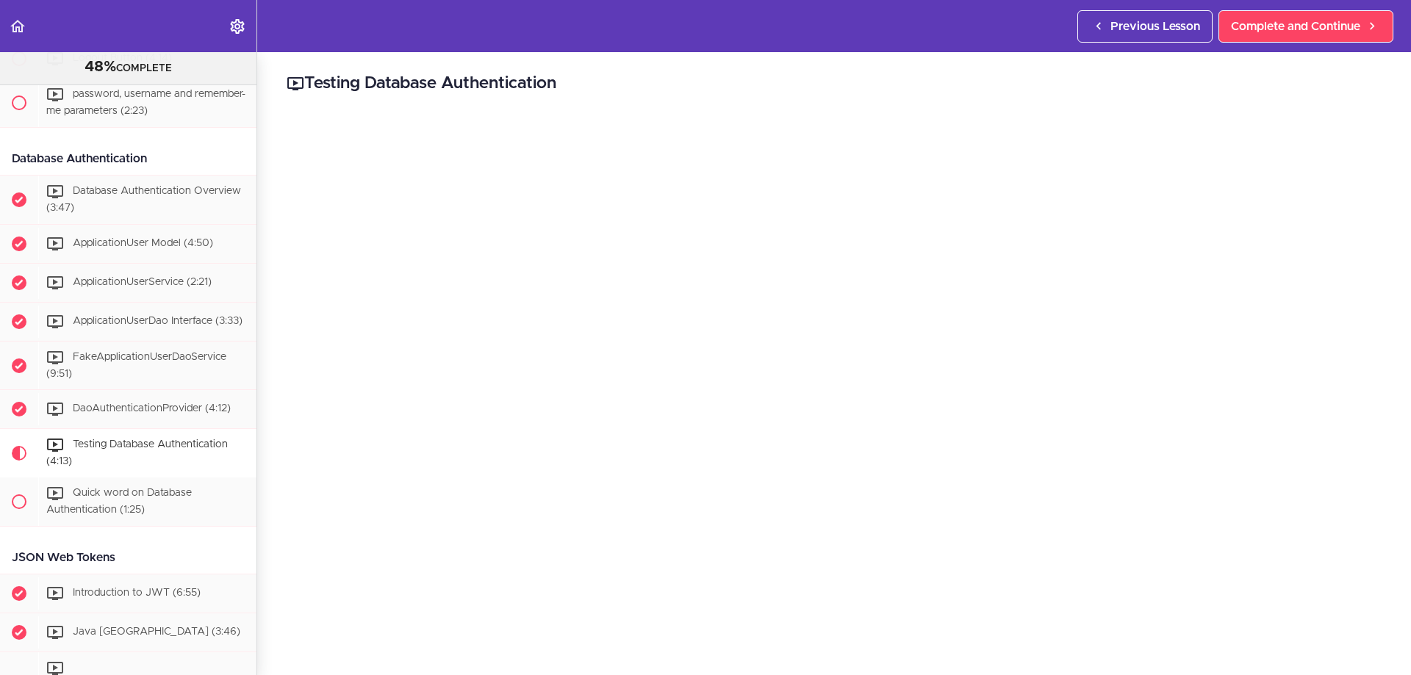
scroll to position [2058, 0]
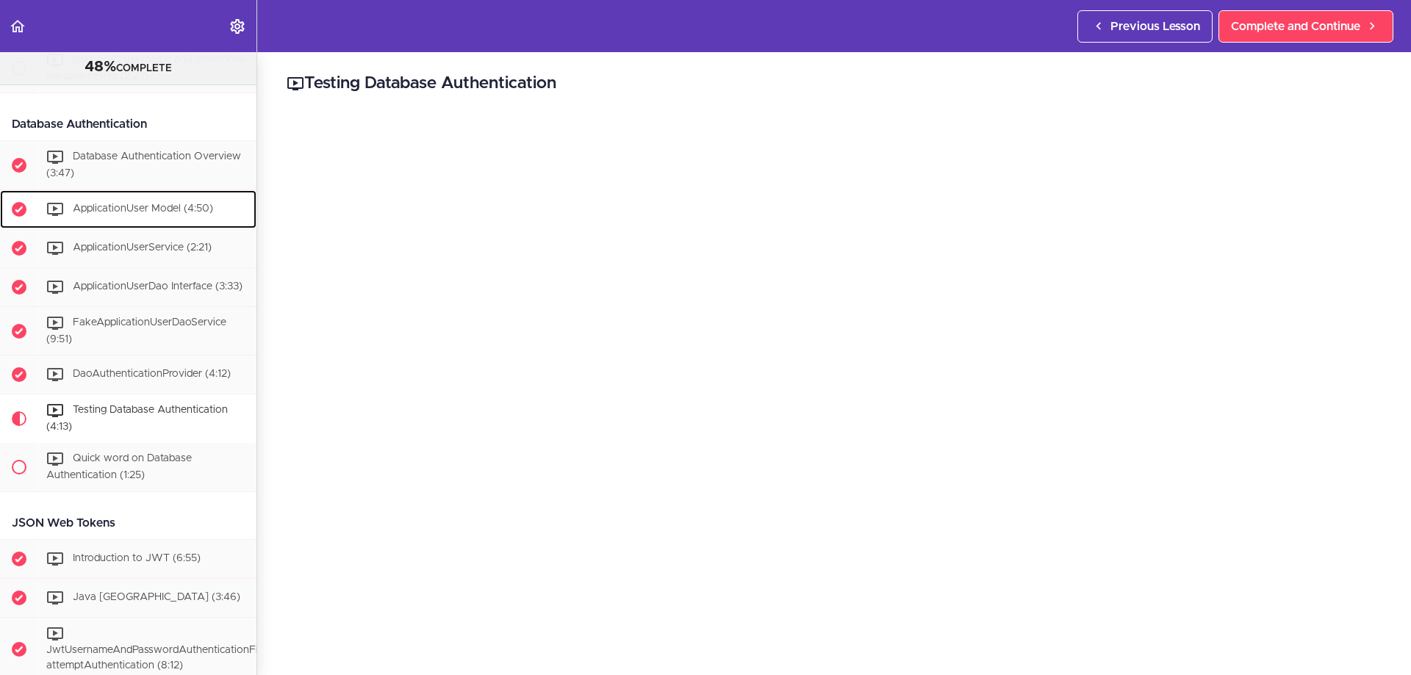
click at [140, 214] on span "ApplicationUser Model (4:50)" at bounding box center [143, 209] width 140 height 10
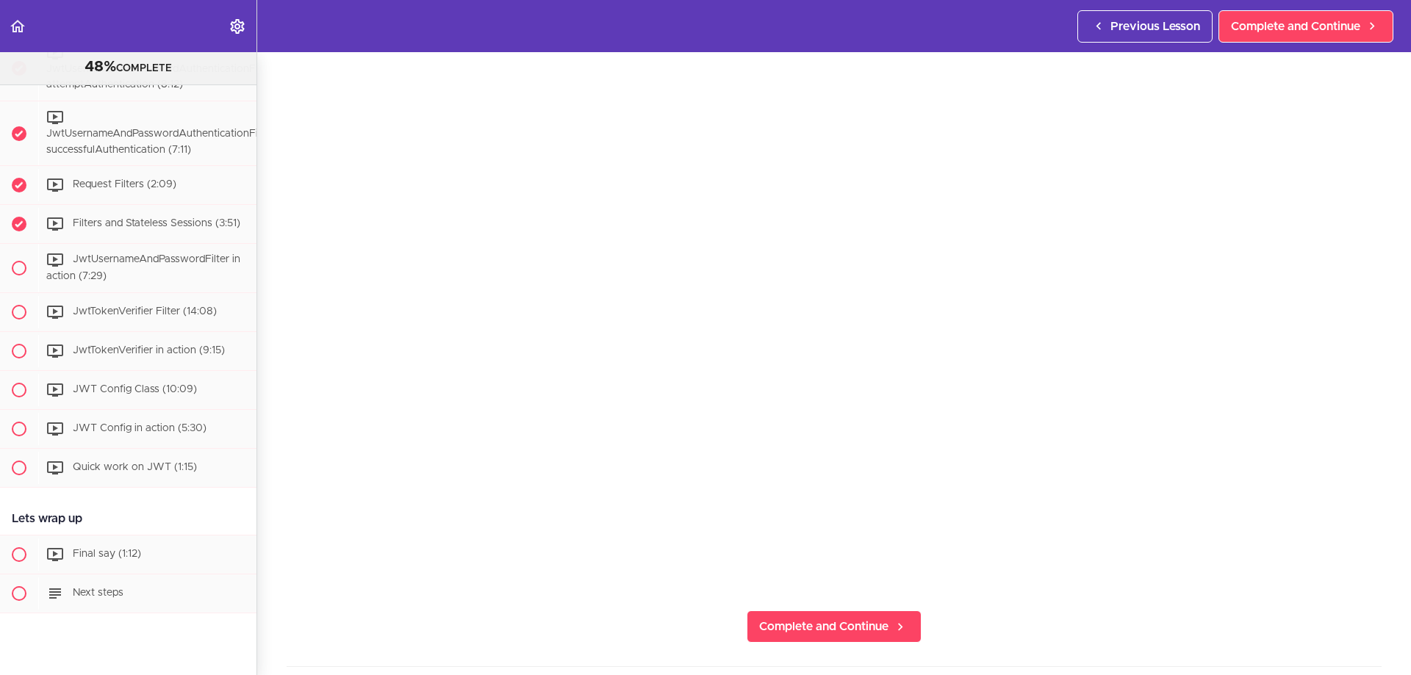
scroll to position [2686, 0]
